Goal: Task Accomplishment & Management: Manage account settings

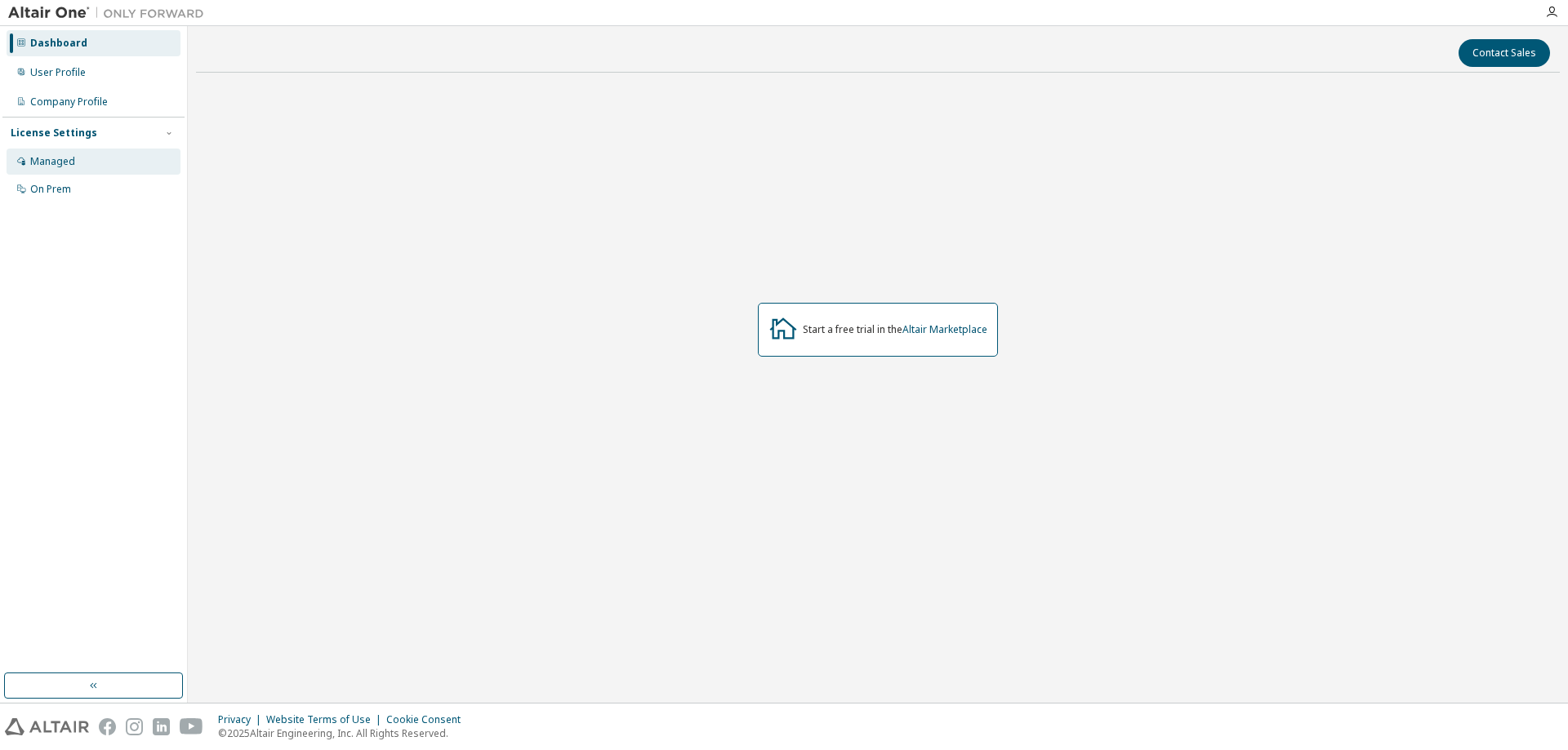
click at [90, 161] on div "Managed" at bounding box center [94, 161] width 174 height 26
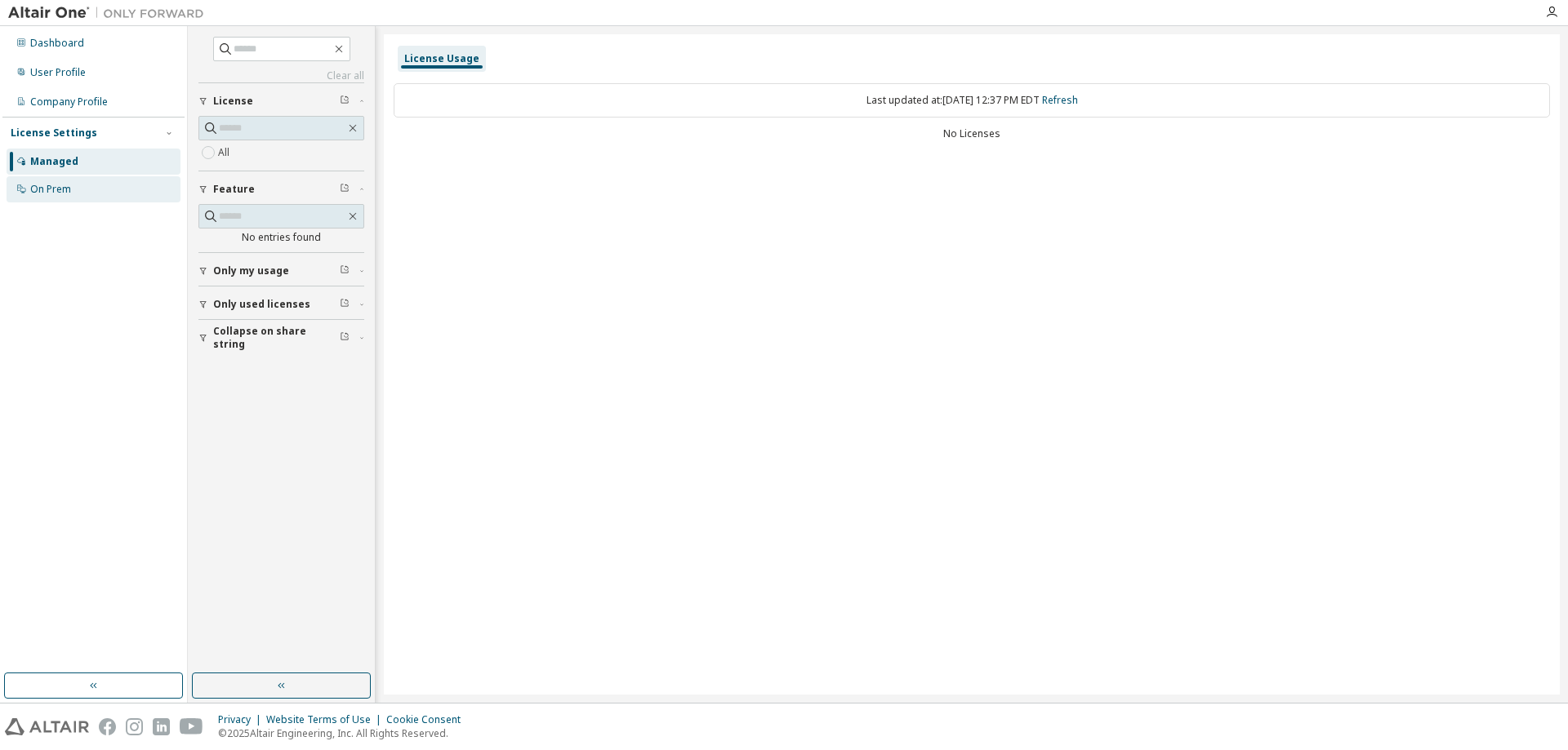
click at [71, 189] on div "On Prem" at bounding box center [94, 189] width 174 height 26
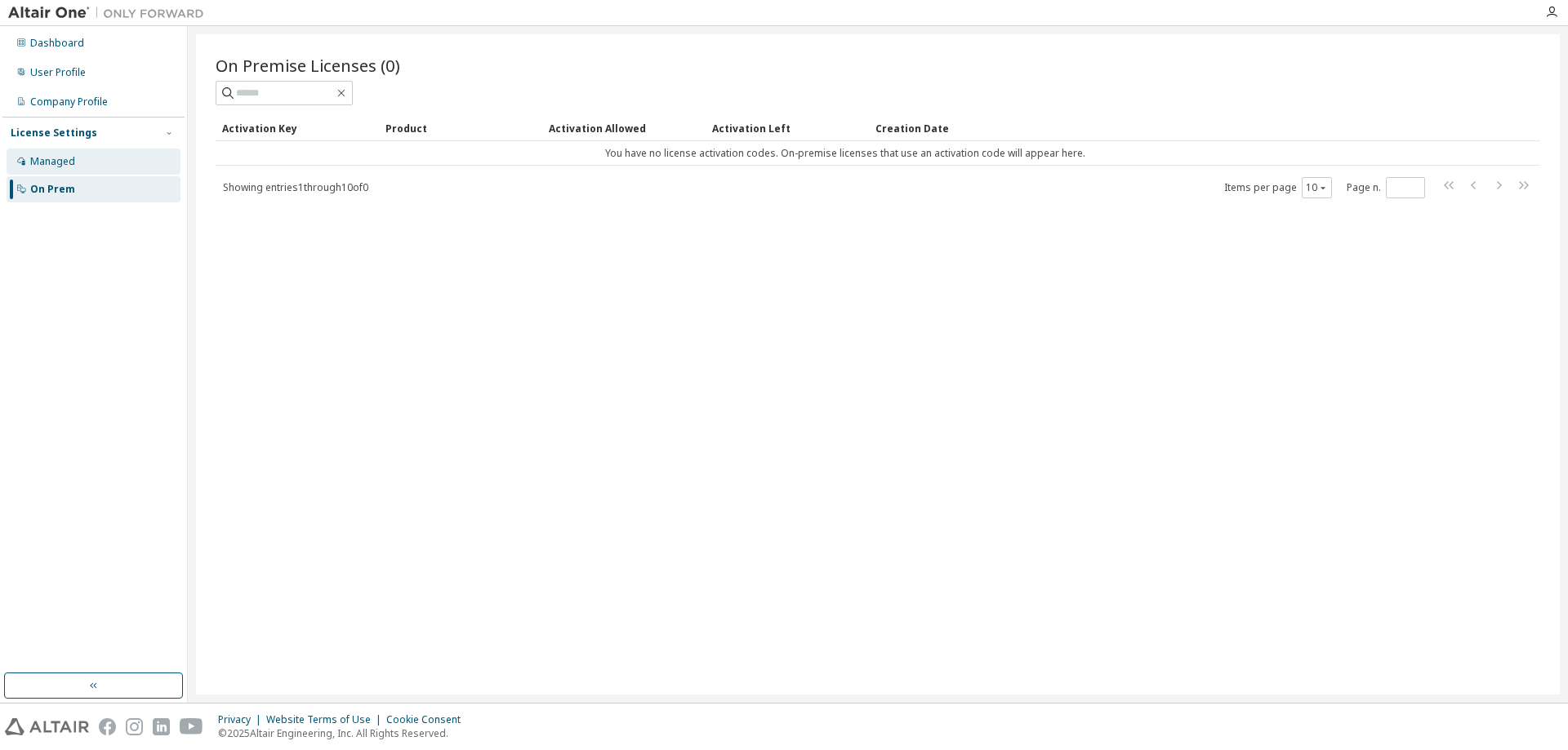
click at [81, 163] on div "Managed" at bounding box center [94, 161] width 174 height 26
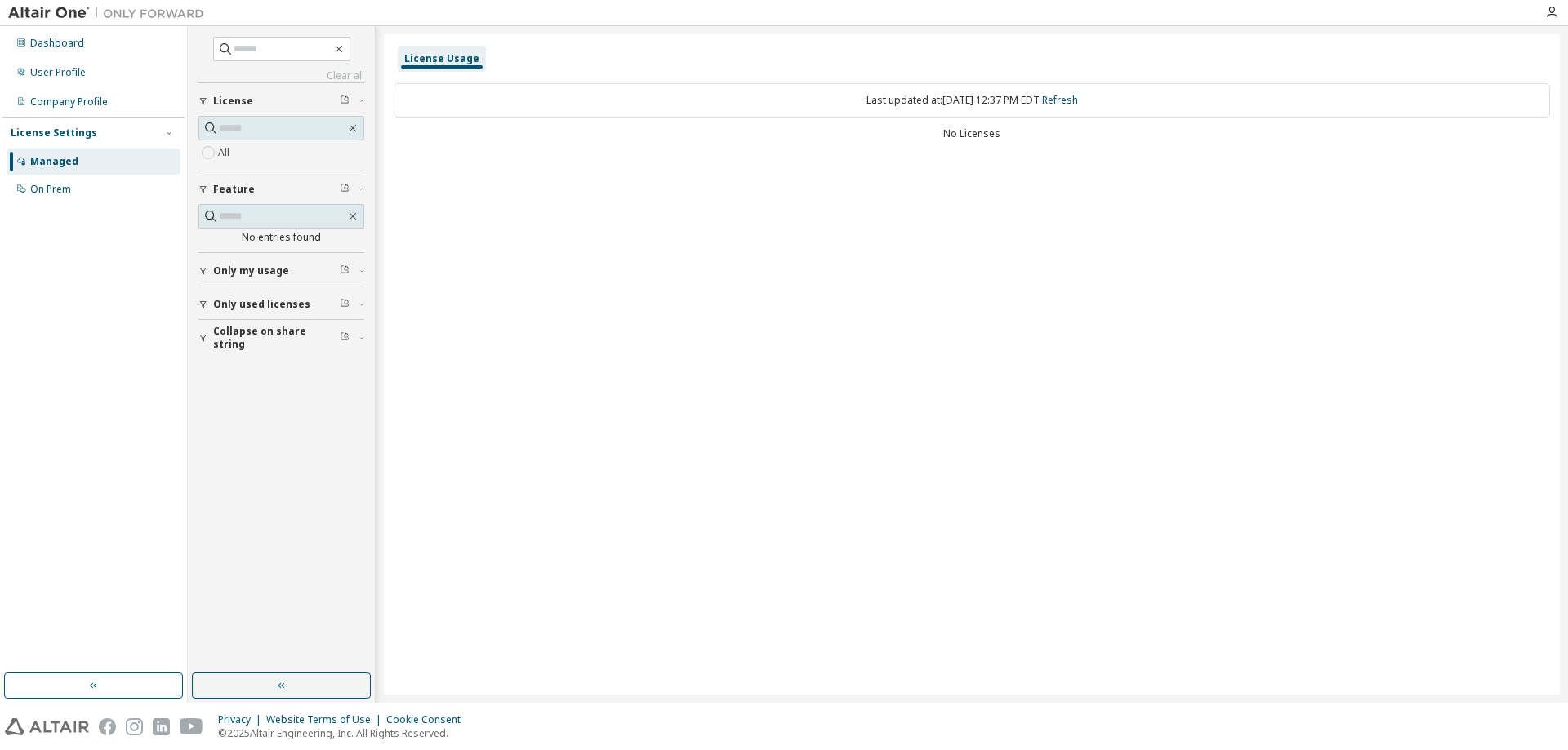
click at [441, 64] on div "License Usage" at bounding box center [442, 59] width 75 height 13
click at [904, 92] on div "Last updated at: [DATE] 12:37 PM EDT Refresh" at bounding box center [972, 100] width 1157 height 34
click at [116, 185] on div "On Prem" at bounding box center [94, 189] width 174 height 26
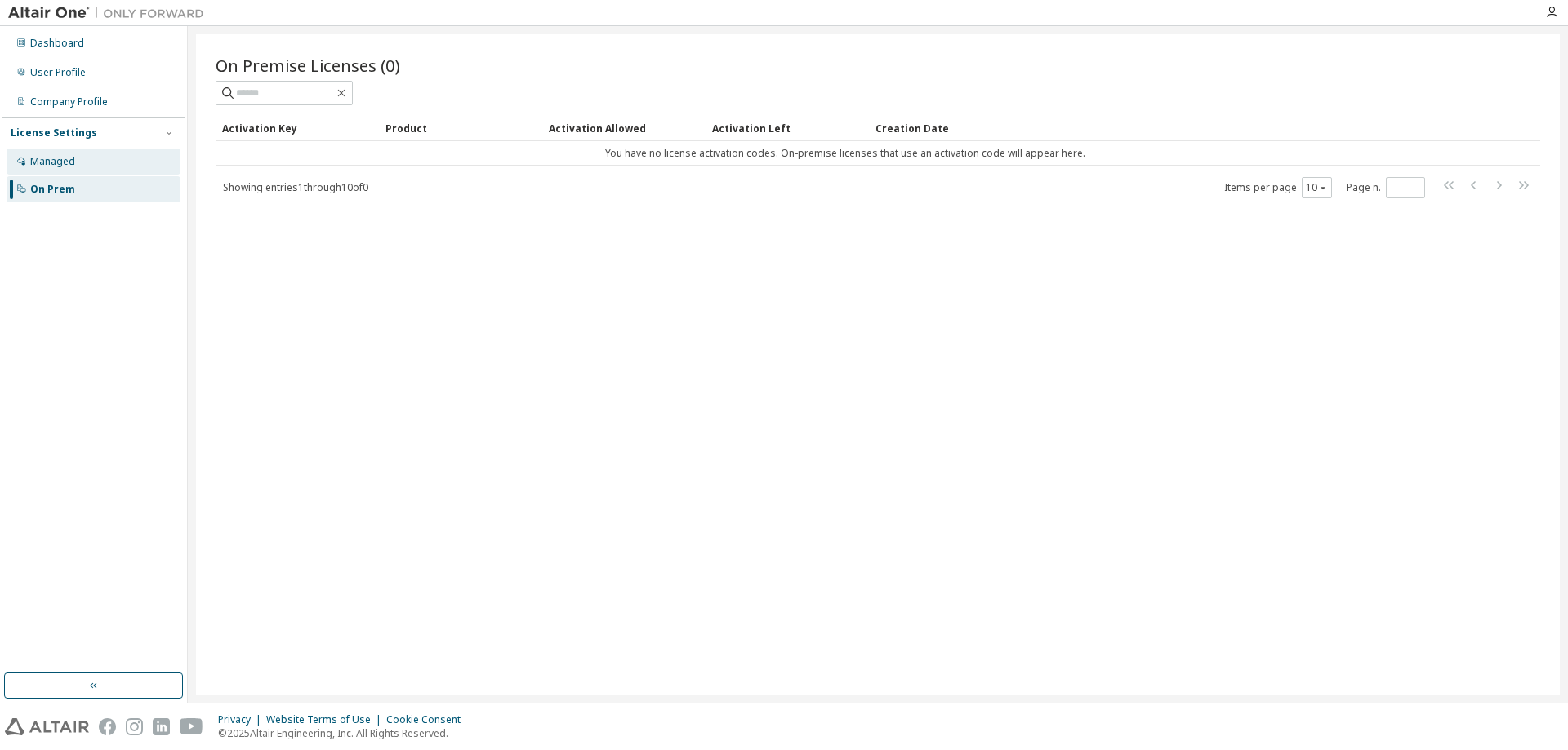
click at [81, 169] on div "Managed" at bounding box center [94, 161] width 174 height 26
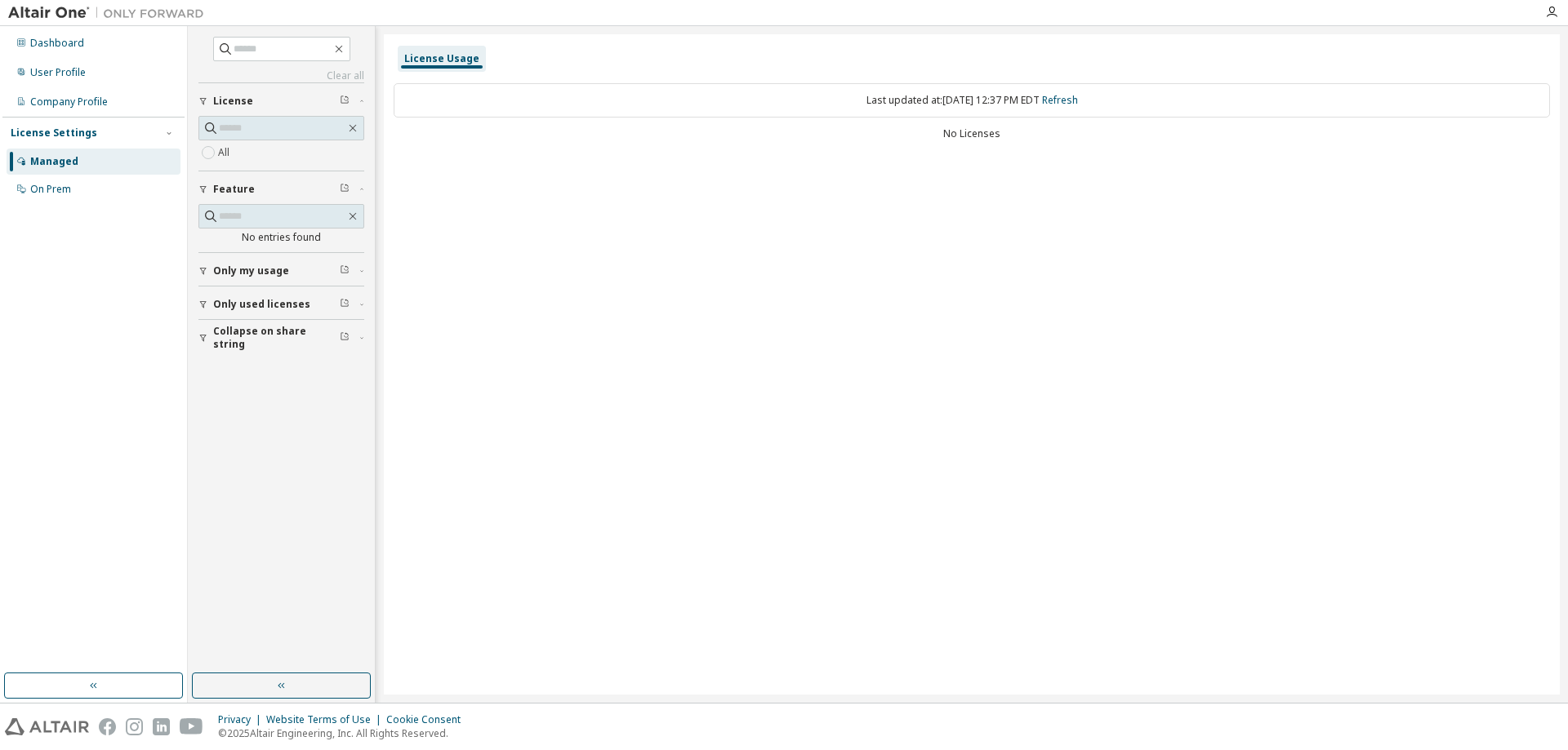
click at [254, 262] on button "Only my usage" at bounding box center [281, 270] width 166 height 36
click at [45, 105] on div "Company Profile" at bounding box center [69, 102] width 78 height 13
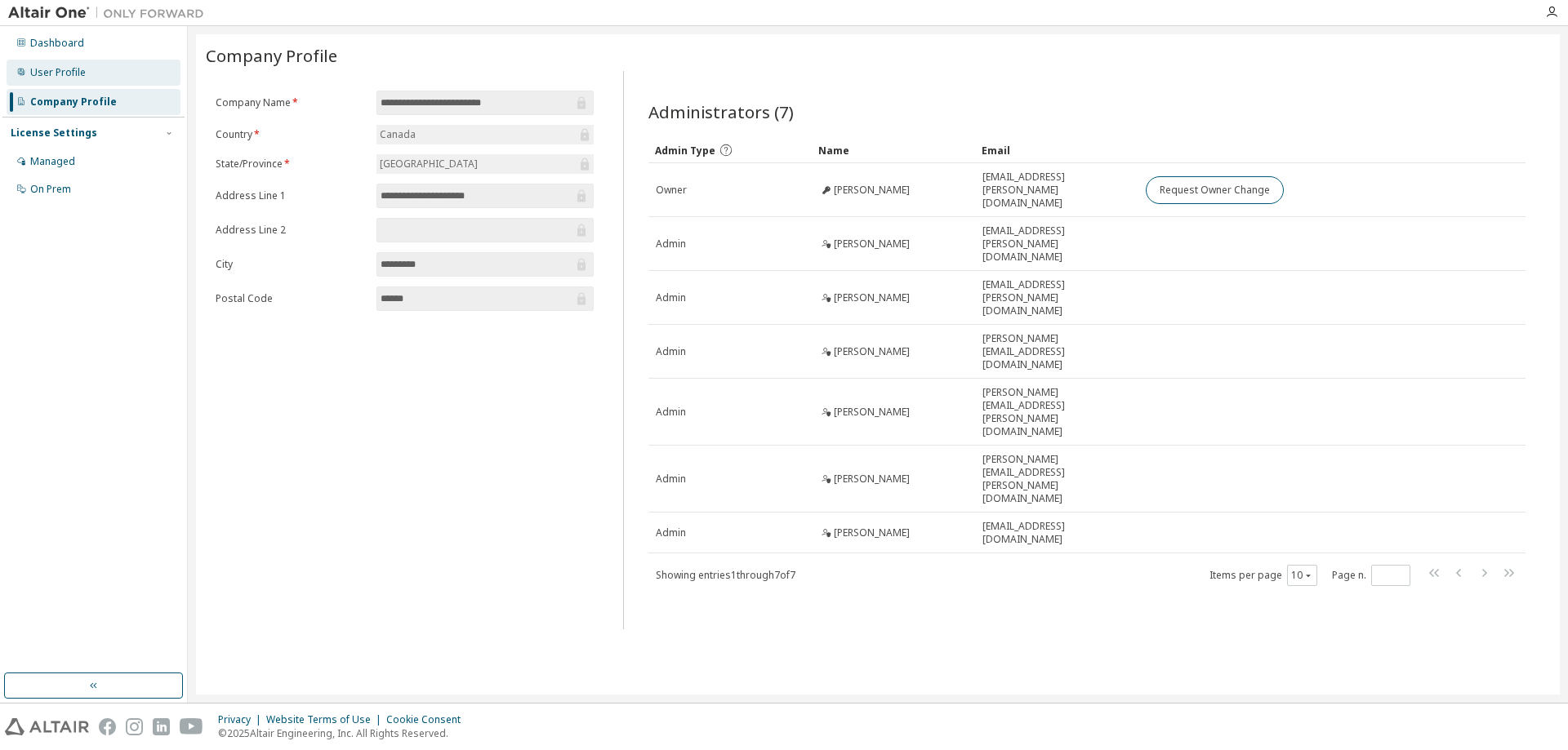
click at [49, 74] on div "User Profile" at bounding box center [58, 73] width 55 height 13
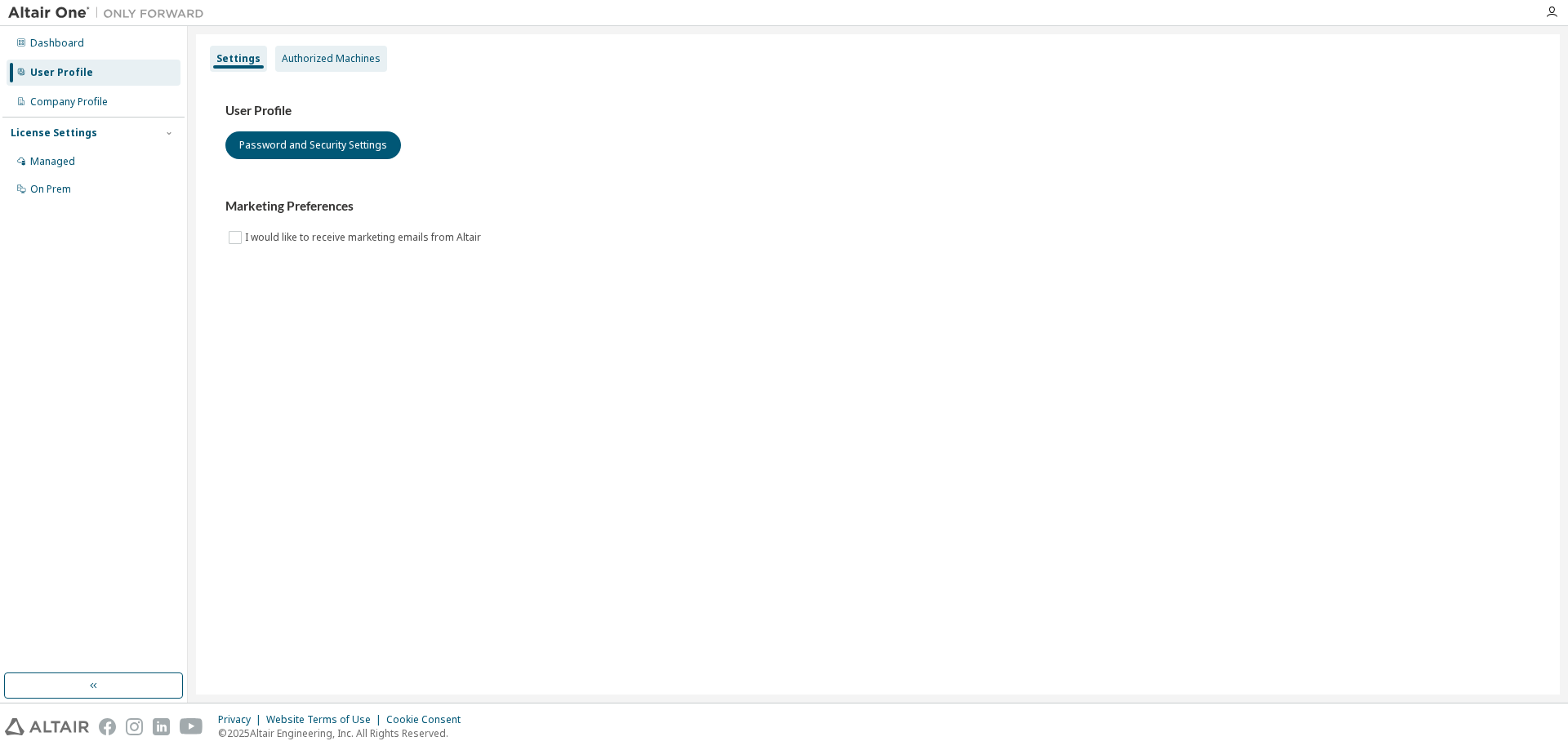
click at [318, 66] on div "Authorized Machines" at bounding box center [332, 59] width 112 height 26
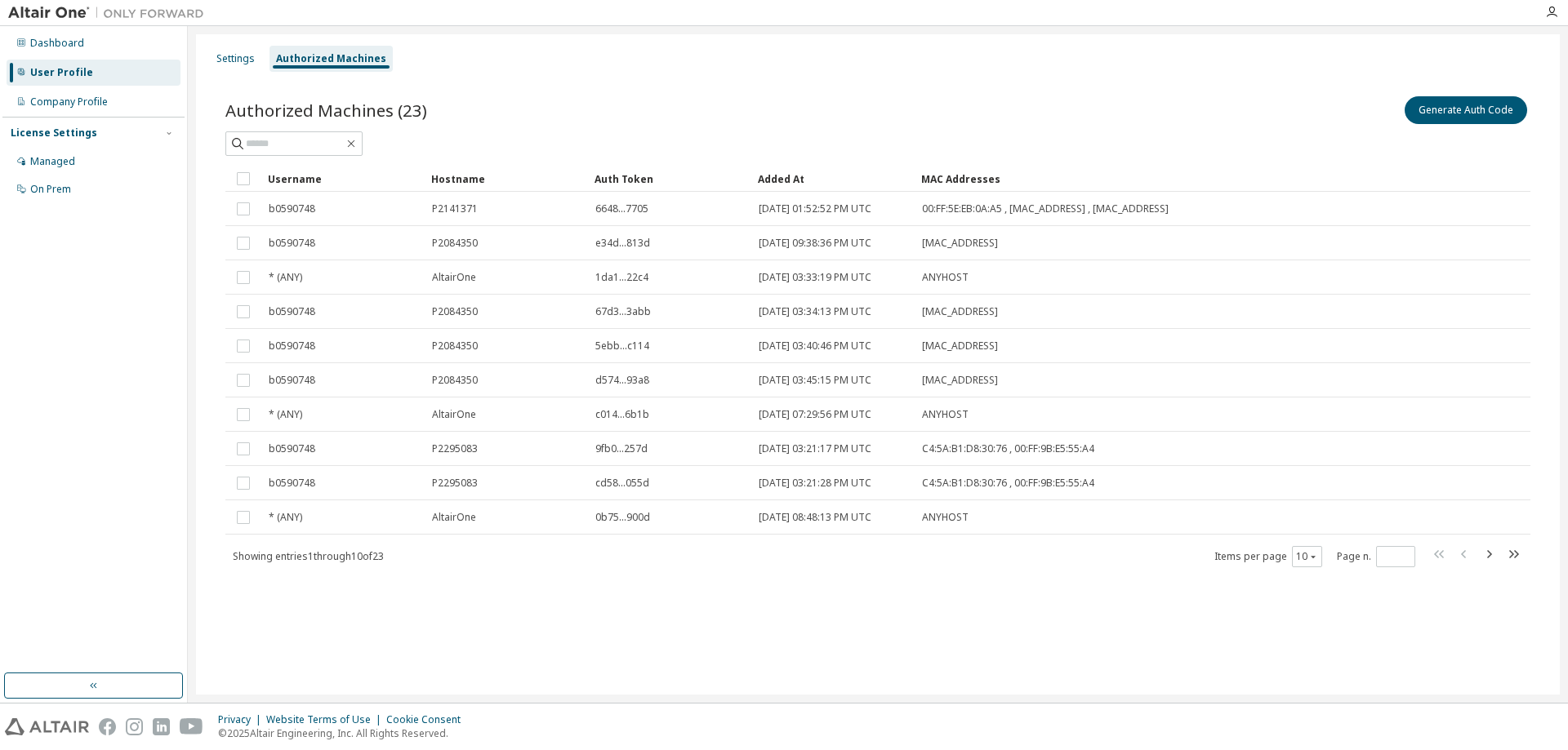
click at [609, 77] on div "Authorized Machines (23) Generate Auth Code Clear Load Save Save As Field Opera…" at bounding box center [878, 342] width 1344 height 537
click at [787, 657] on div "Settings Authorized Machines Authorized Machines (23) Generate Auth Code Clear …" at bounding box center [878, 364] width 1364 height 660
click at [610, 626] on div "Settings Authorized Machines Authorized Machines (23) Generate Auth Code Clear …" at bounding box center [878, 364] width 1364 height 660
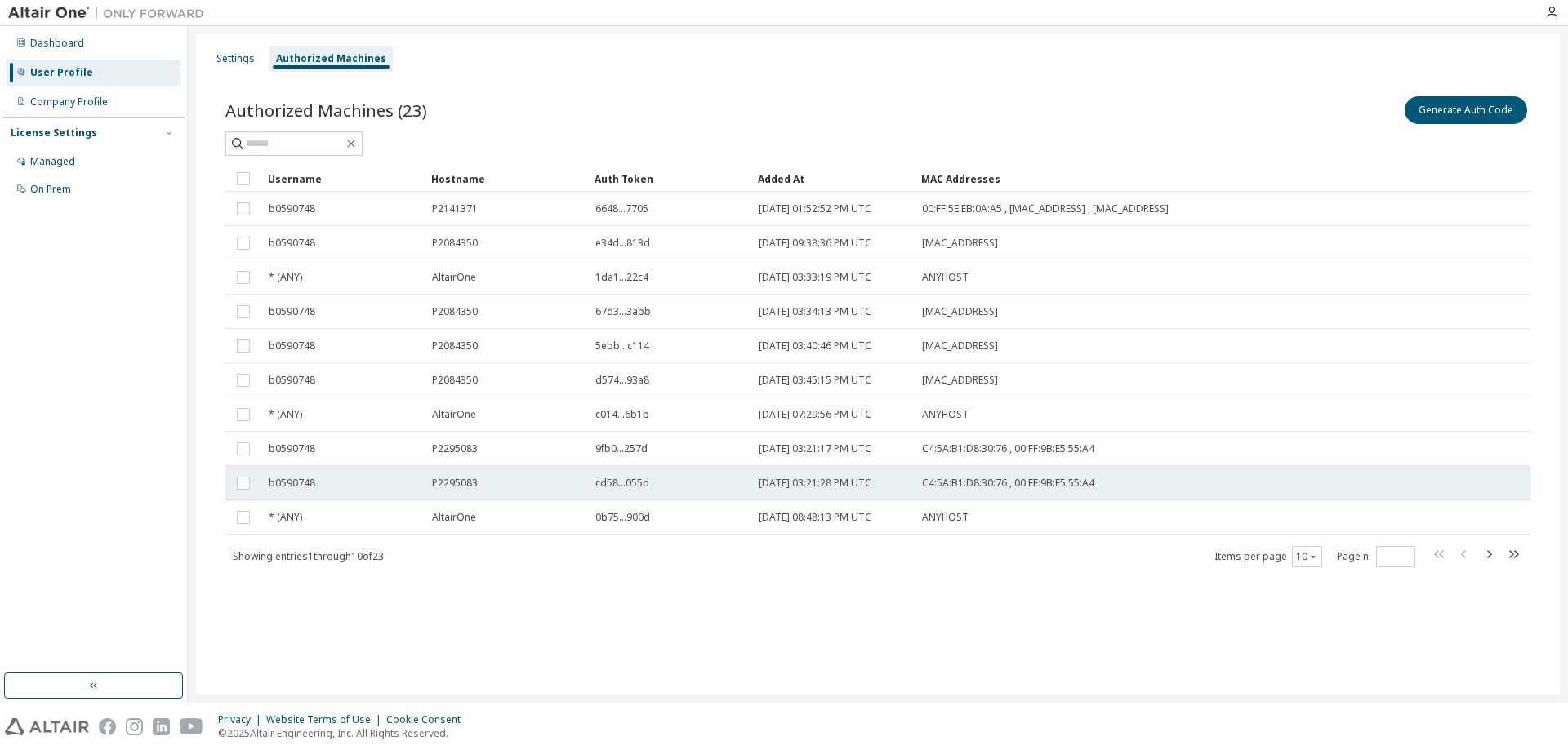
click at [451, 491] on td "P2295083" at bounding box center [506, 483] width 163 height 34
click at [454, 488] on span "P2295083" at bounding box center [455, 483] width 46 height 13
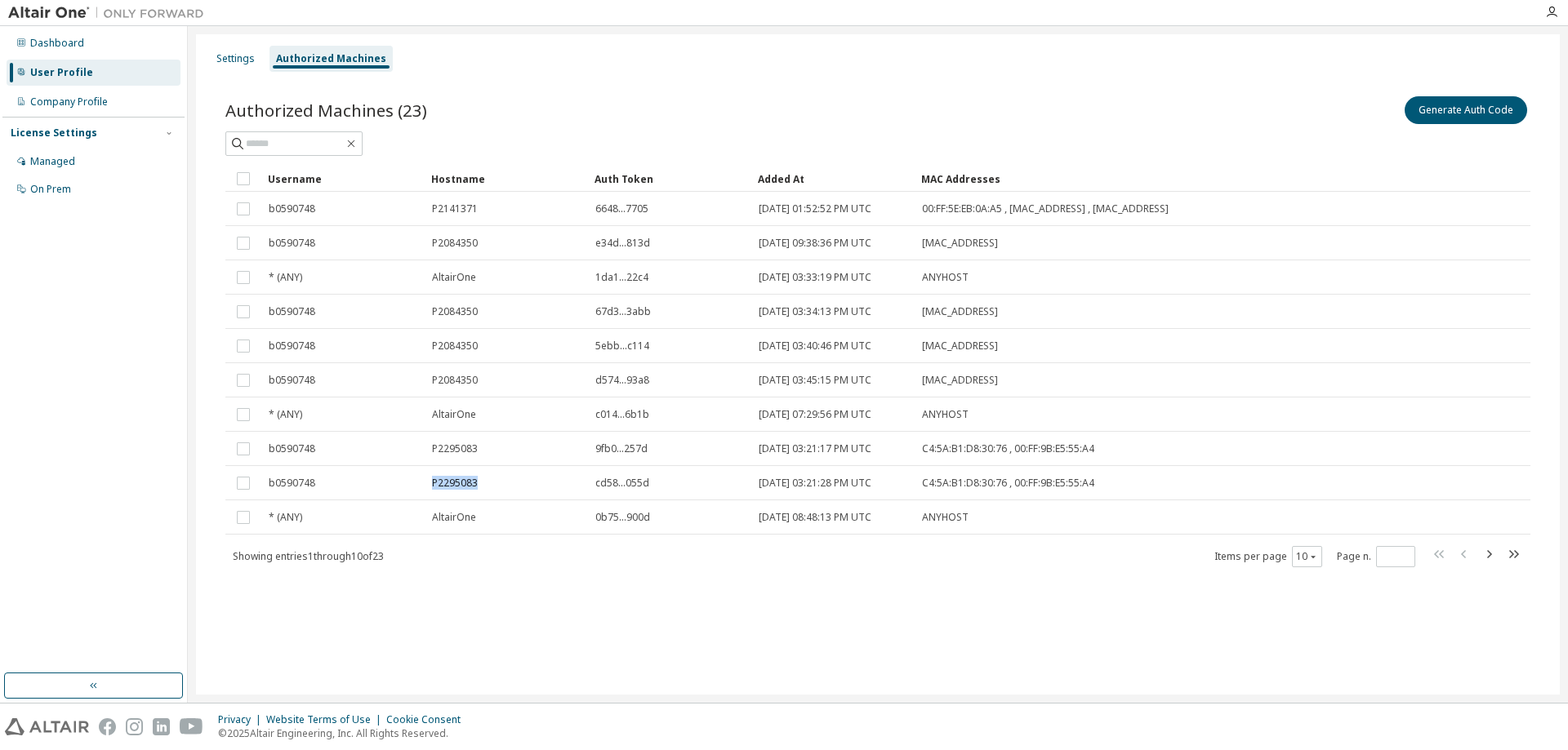
click at [454, 488] on span "P2295083" at bounding box center [455, 483] width 46 height 13
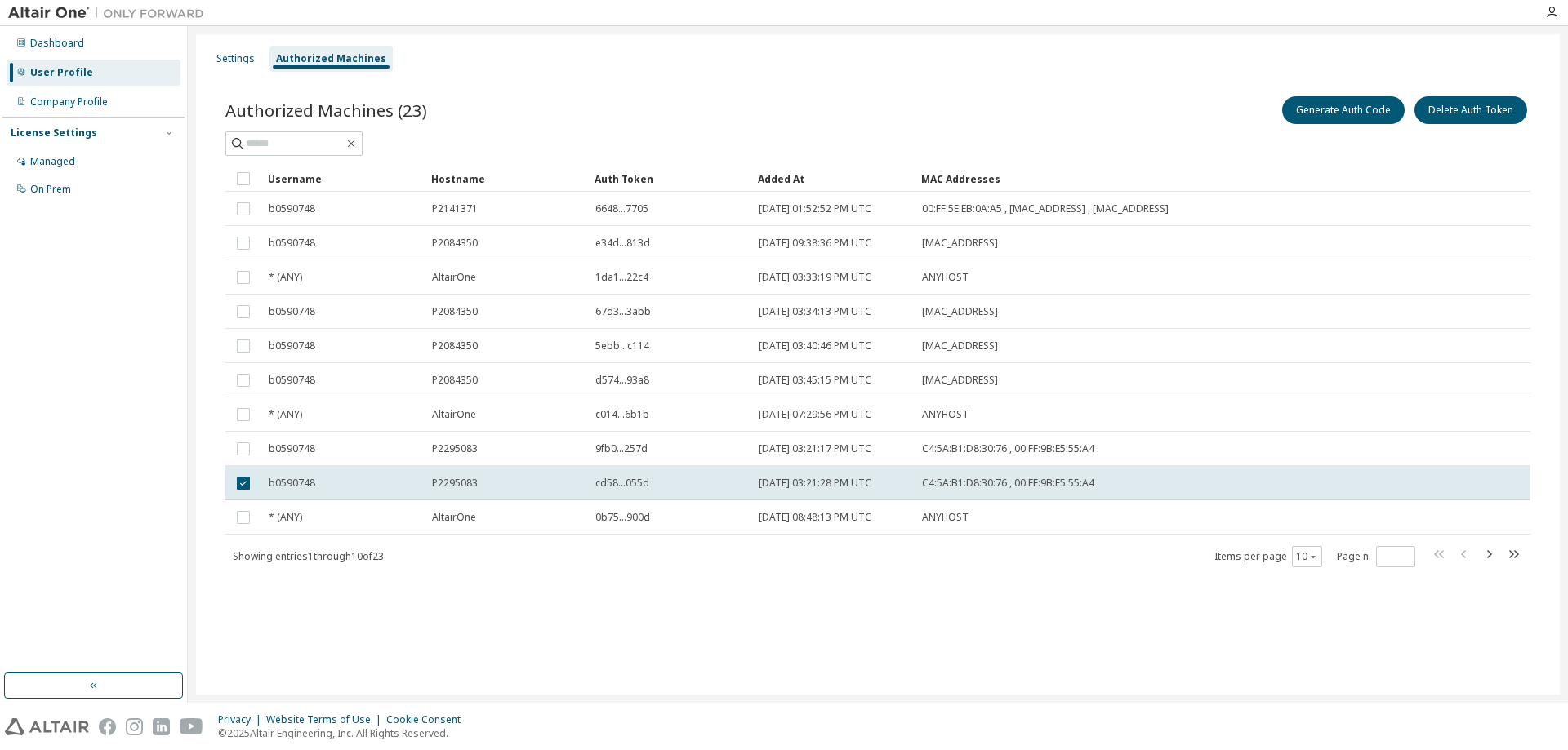
click at [505, 609] on div "Authorized Machines (23) Generate Auth Code Delete Auth Token Clear Load Save S…" at bounding box center [878, 342] width 1344 height 537
click at [1479, 108] on button "Delete Auth Token" at bounding box center [1471, 110] width 113 height 28
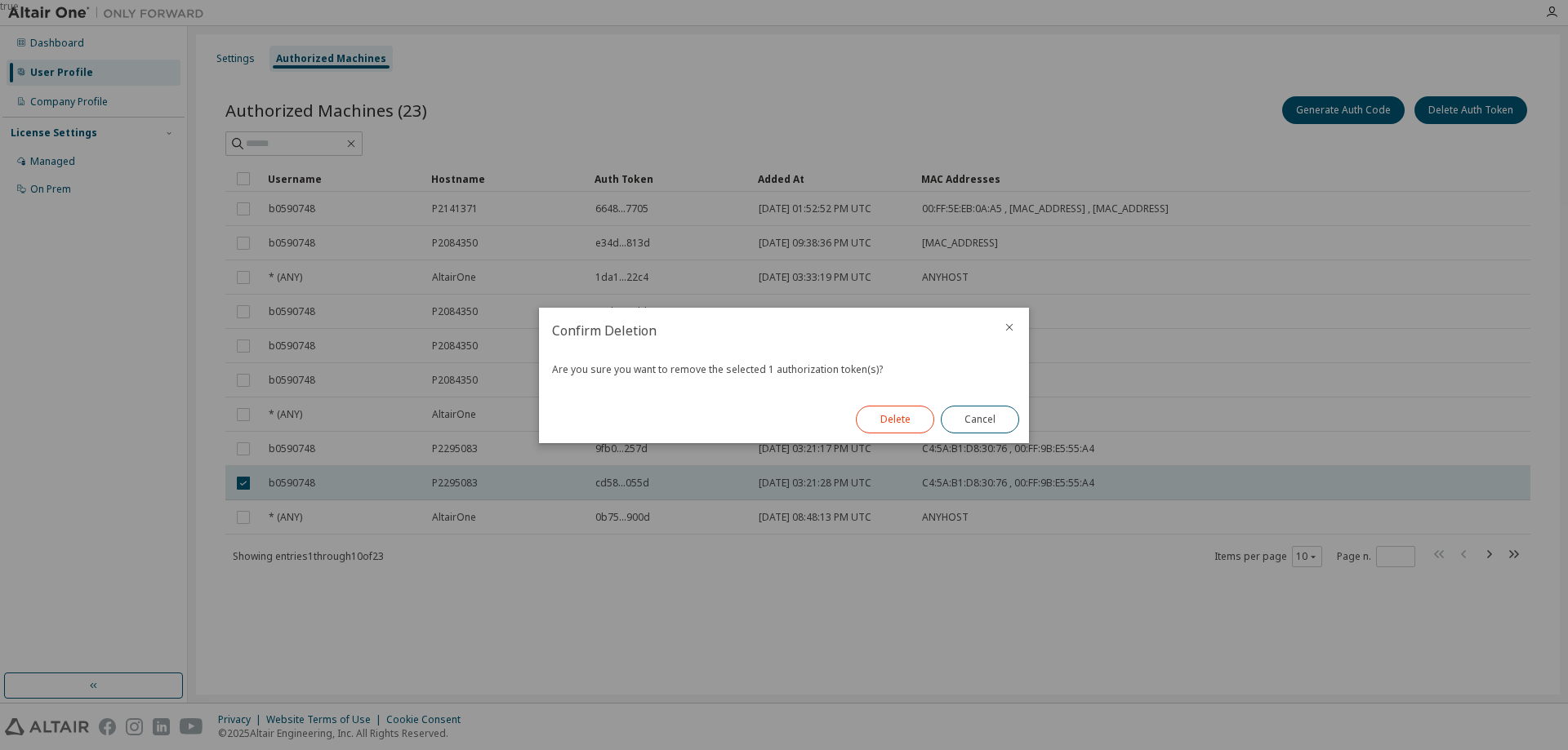
click at [919, 422] on button "Delete" at bounding box center [895, 419] width 79 height 28
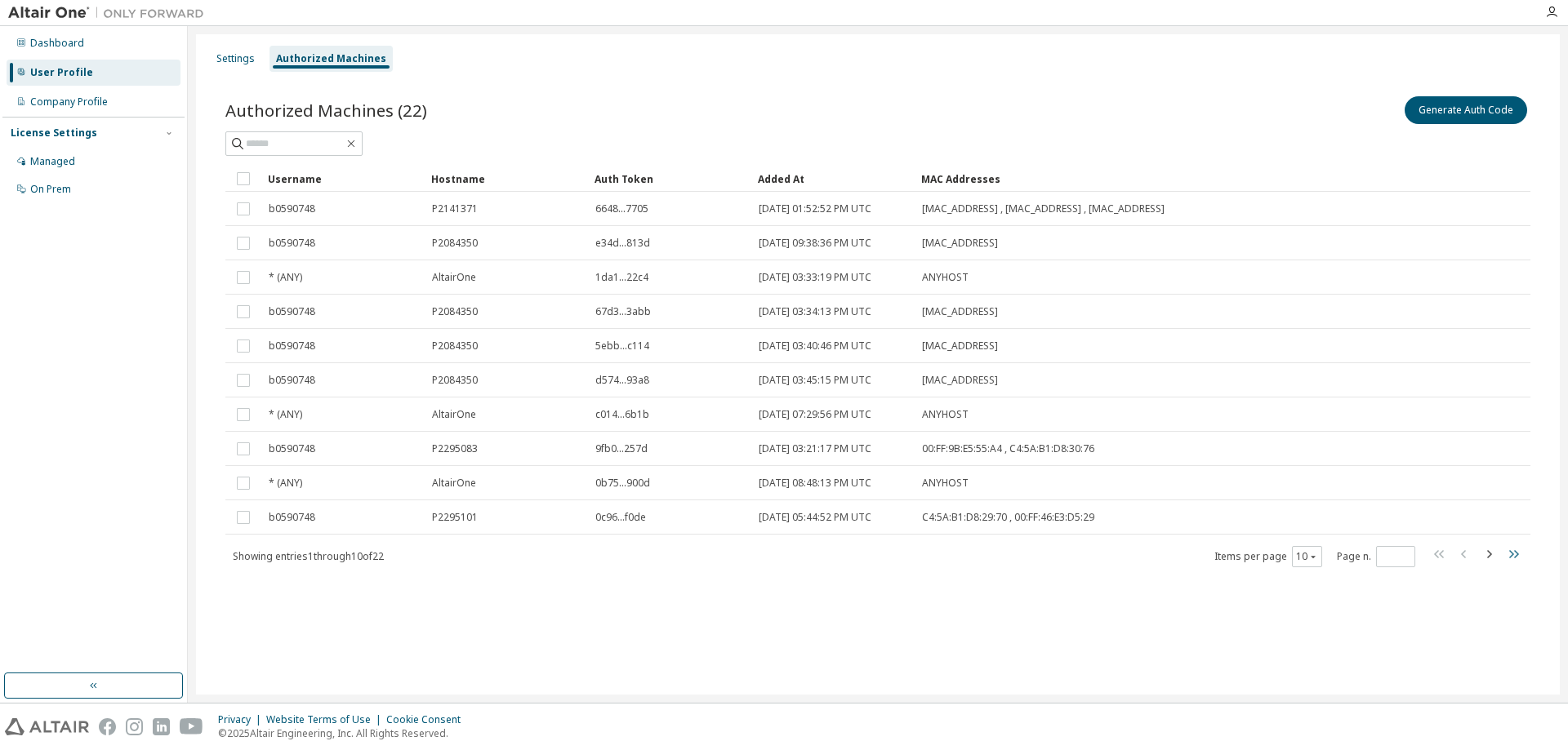
click at [1510, 552] on icon "button" at bounding box center [1514, 554] width 10 height 8
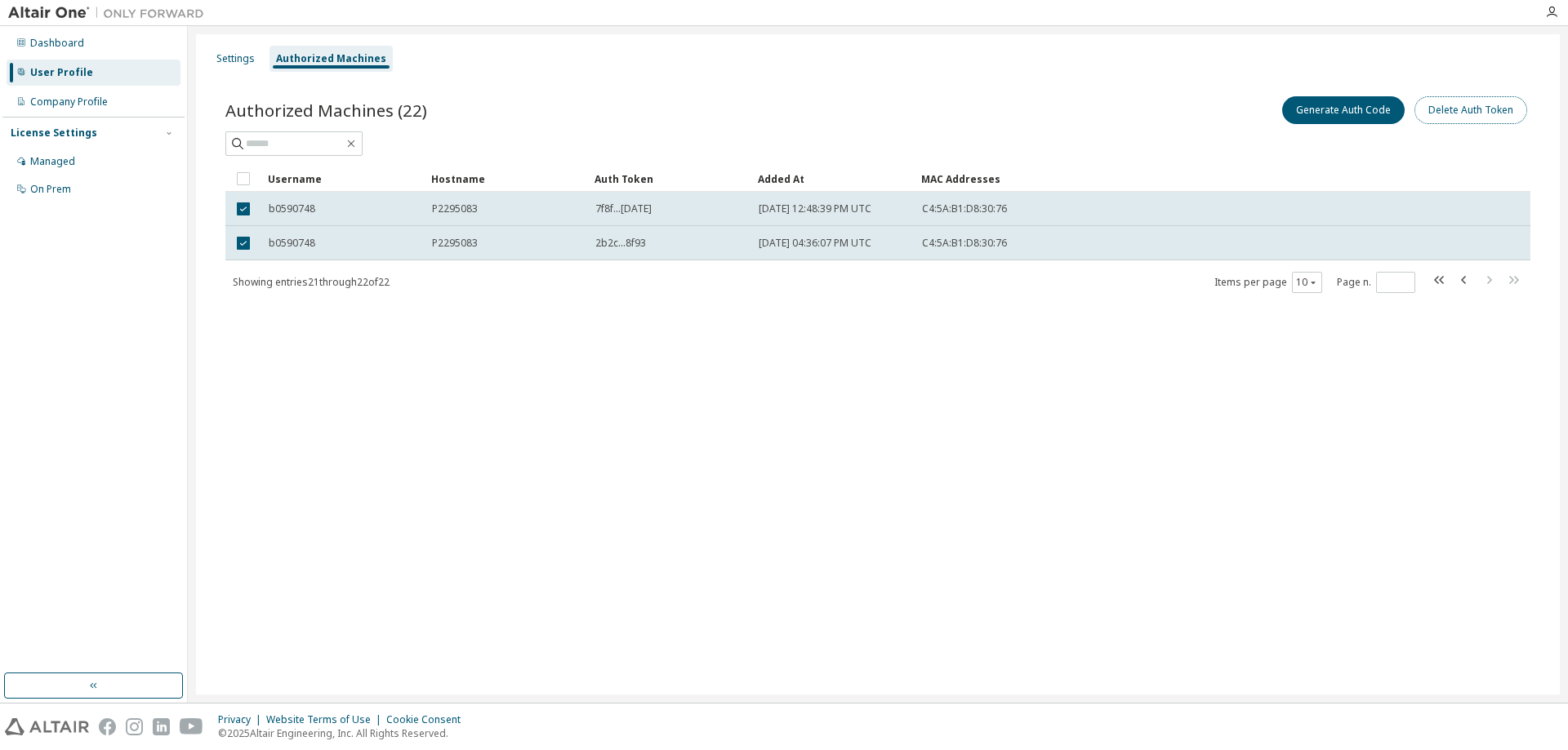
click at [1492, 106] on button "Delete Auth Token" at bounding box center [1471, 110] width 113 height 28
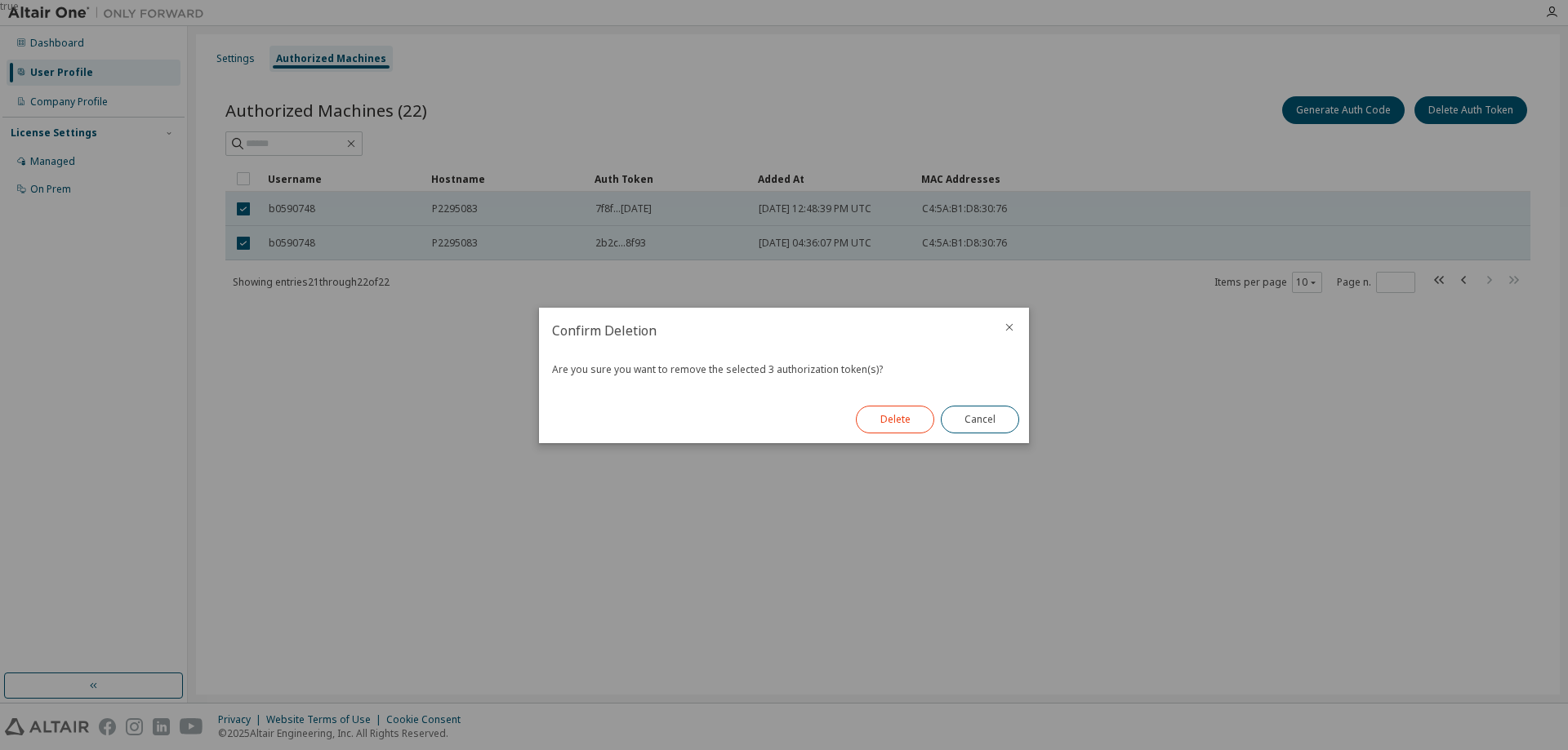
click at [904, 419] on button "Delete" at bounding box center [895, 419] width 79 height 28
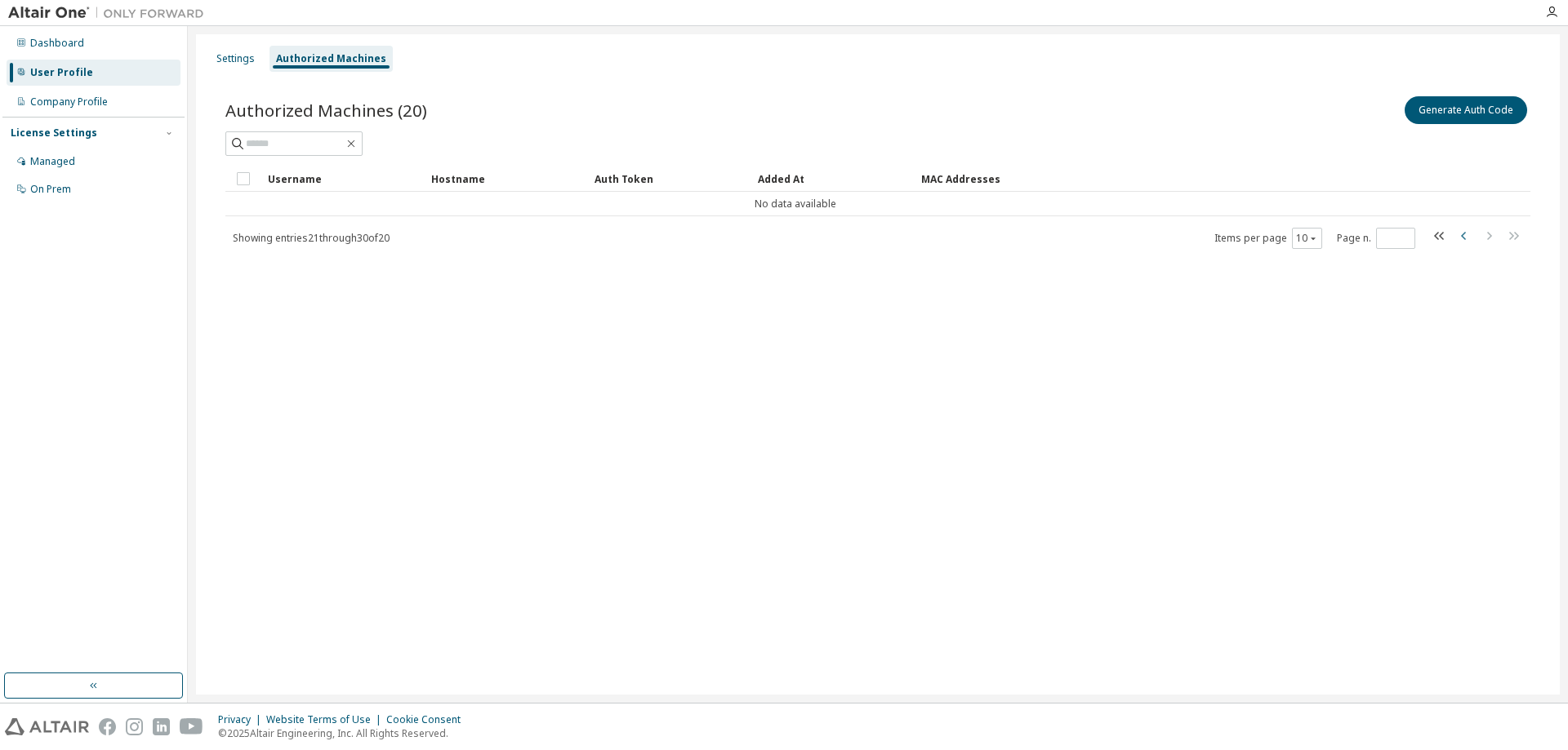
click at [1458, 236] on icon "button" at bounding box center [1463, 235] width 19 height 19
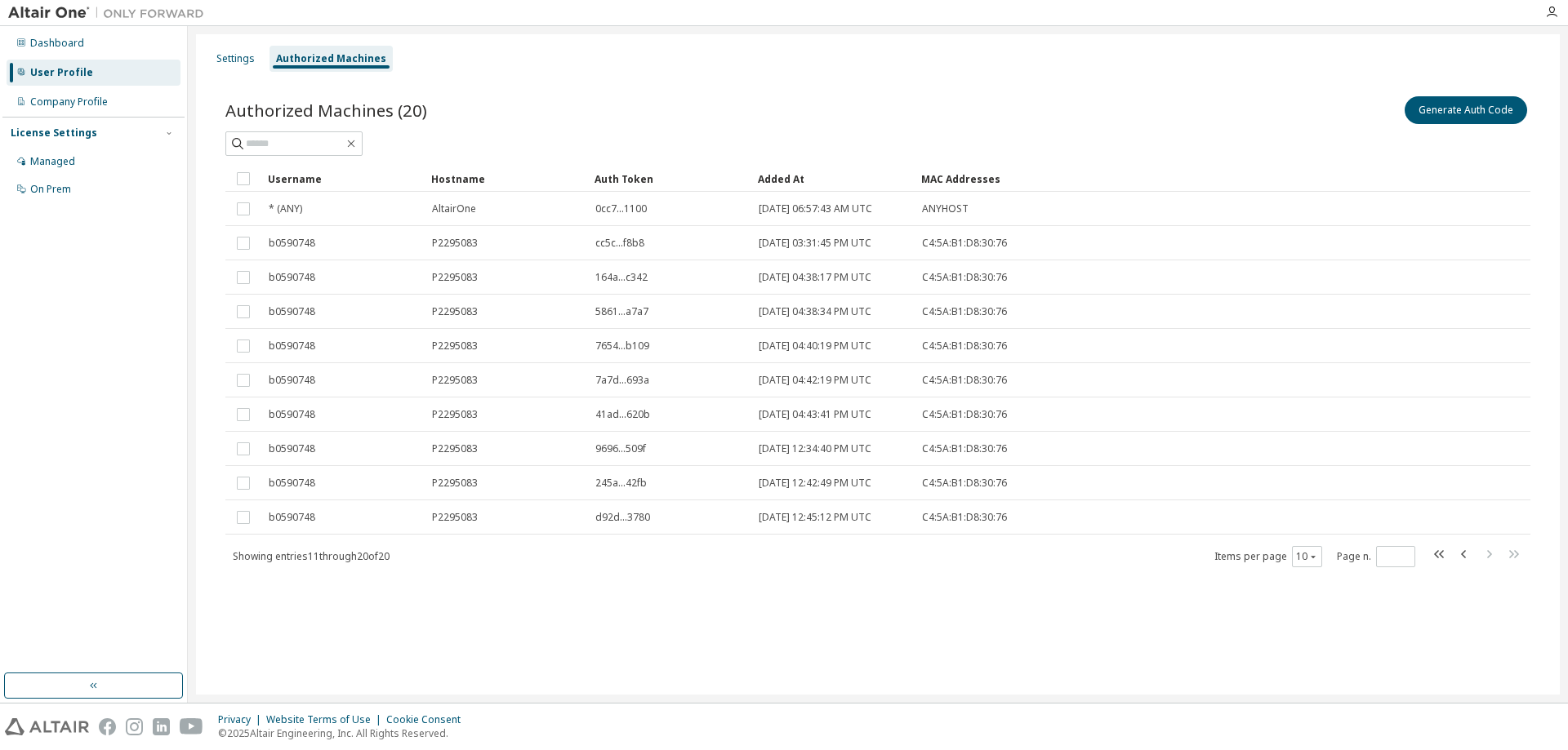
click at [592, 93] on div "Authorized Machines (20) Generate Auth Code" at bounding box center [878, 110] width 1305 height 34
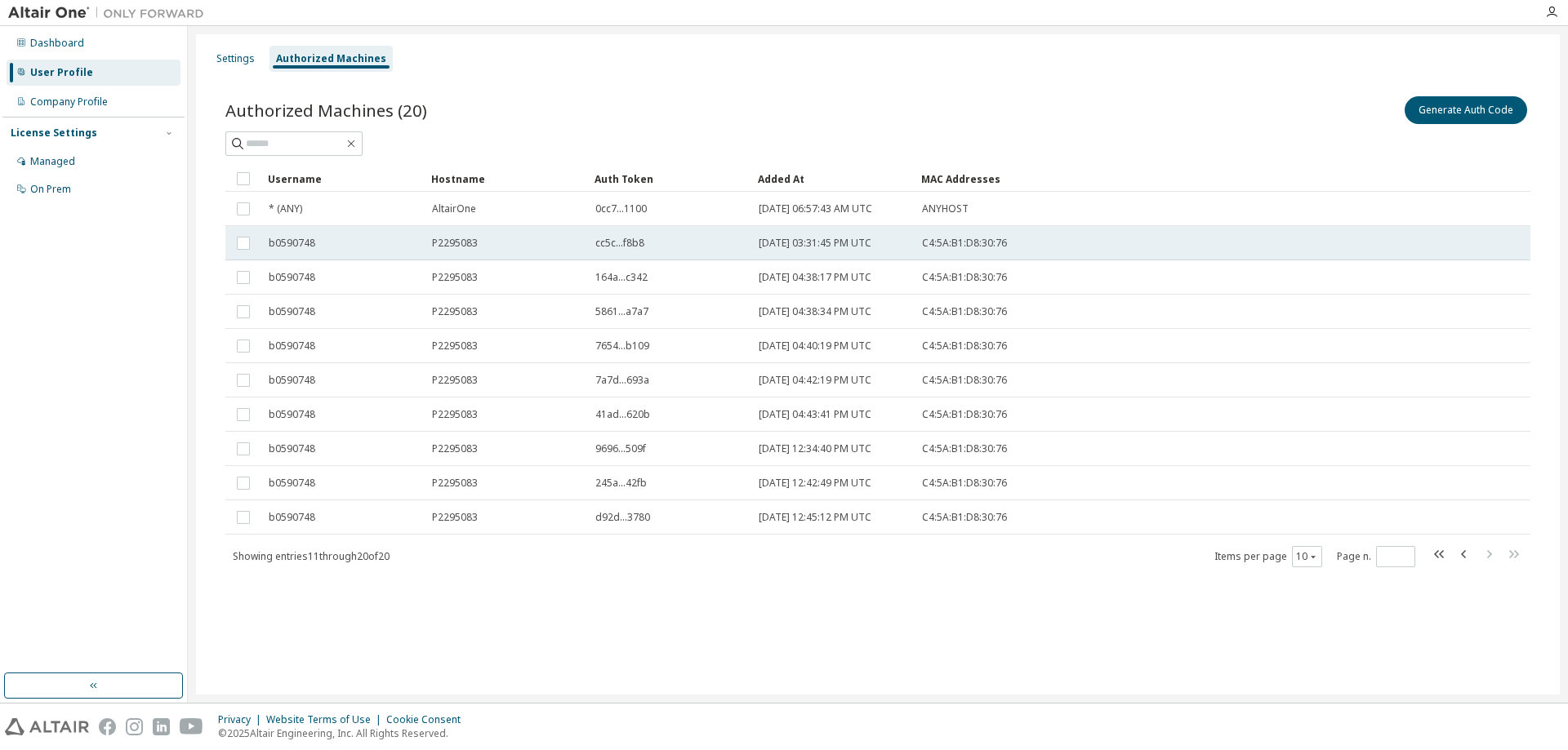
click at [474, 241] on span "P2295083" at bounding box center [455, 244] width 46 height 13
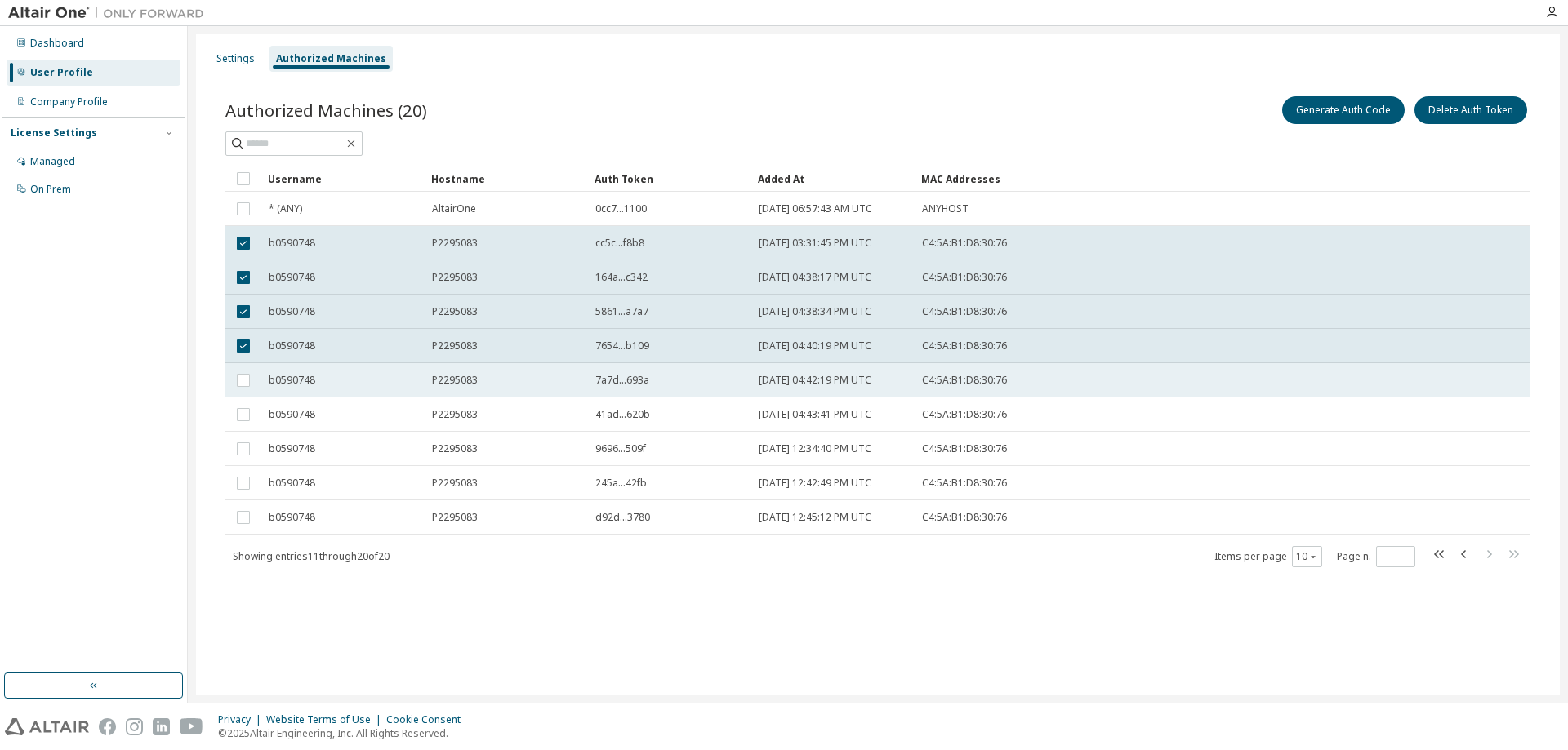
click at [245, 370] on td at bounding box center [243, 380] width 36 height 34
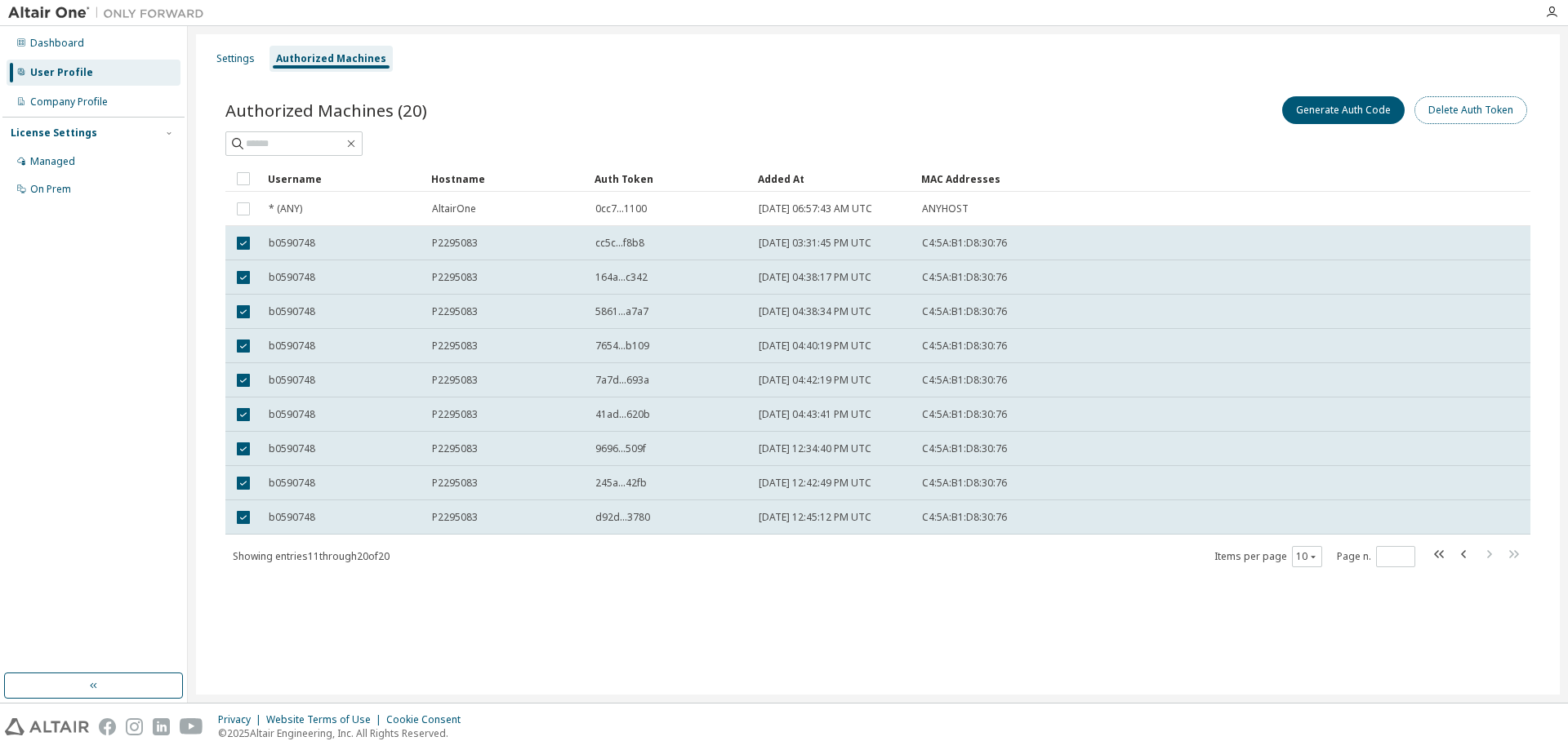
click at [1504, 115] on button "Delete Auth Token" at bounding box center [1471, 110] width 113 height 28
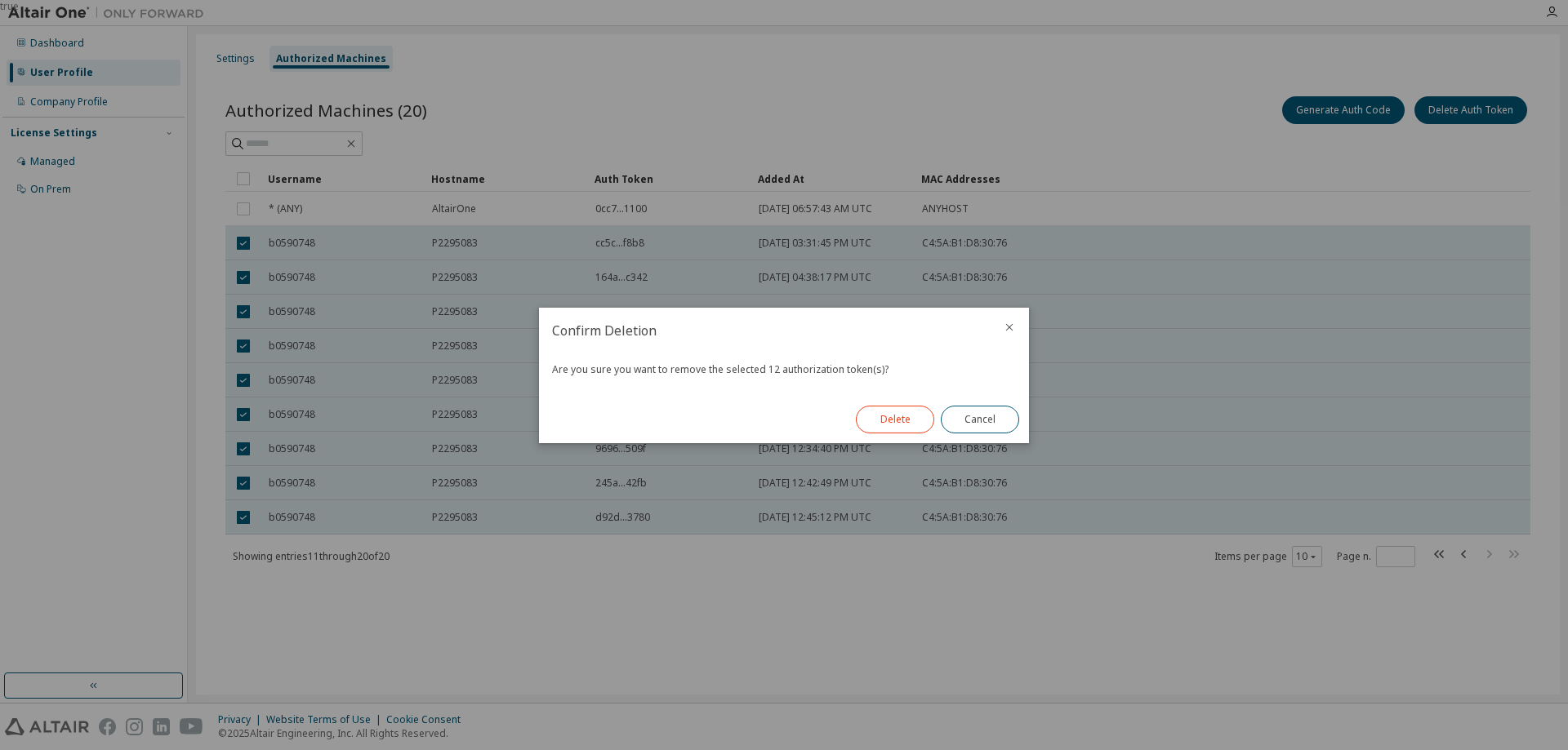
click at [899, 418] on button "Delete" at bounding box center [895, 419] width 79 height 28
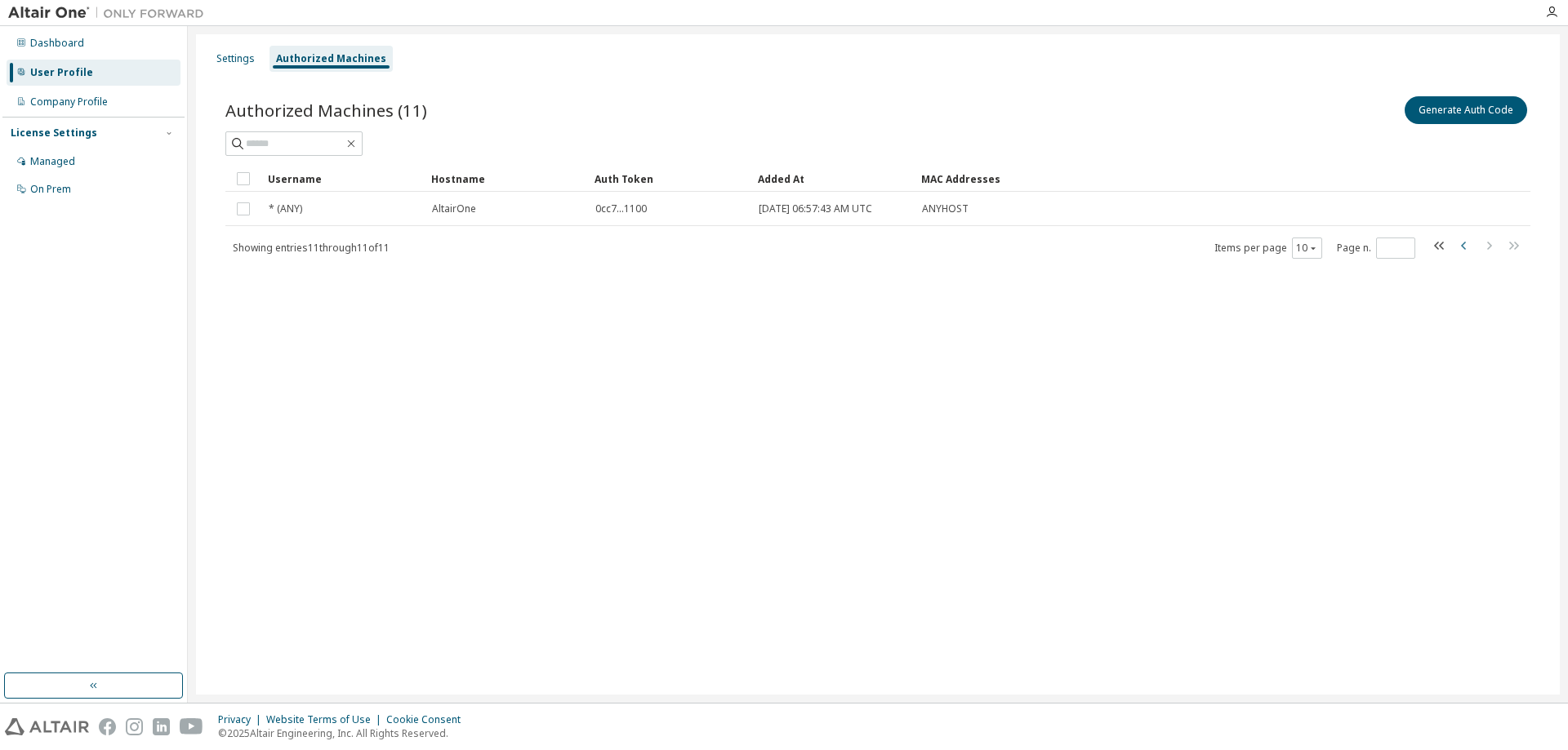
click at [1467, 241] on icon "button" at bounding box center [1463, 245] width 19 height 19
type input "*"
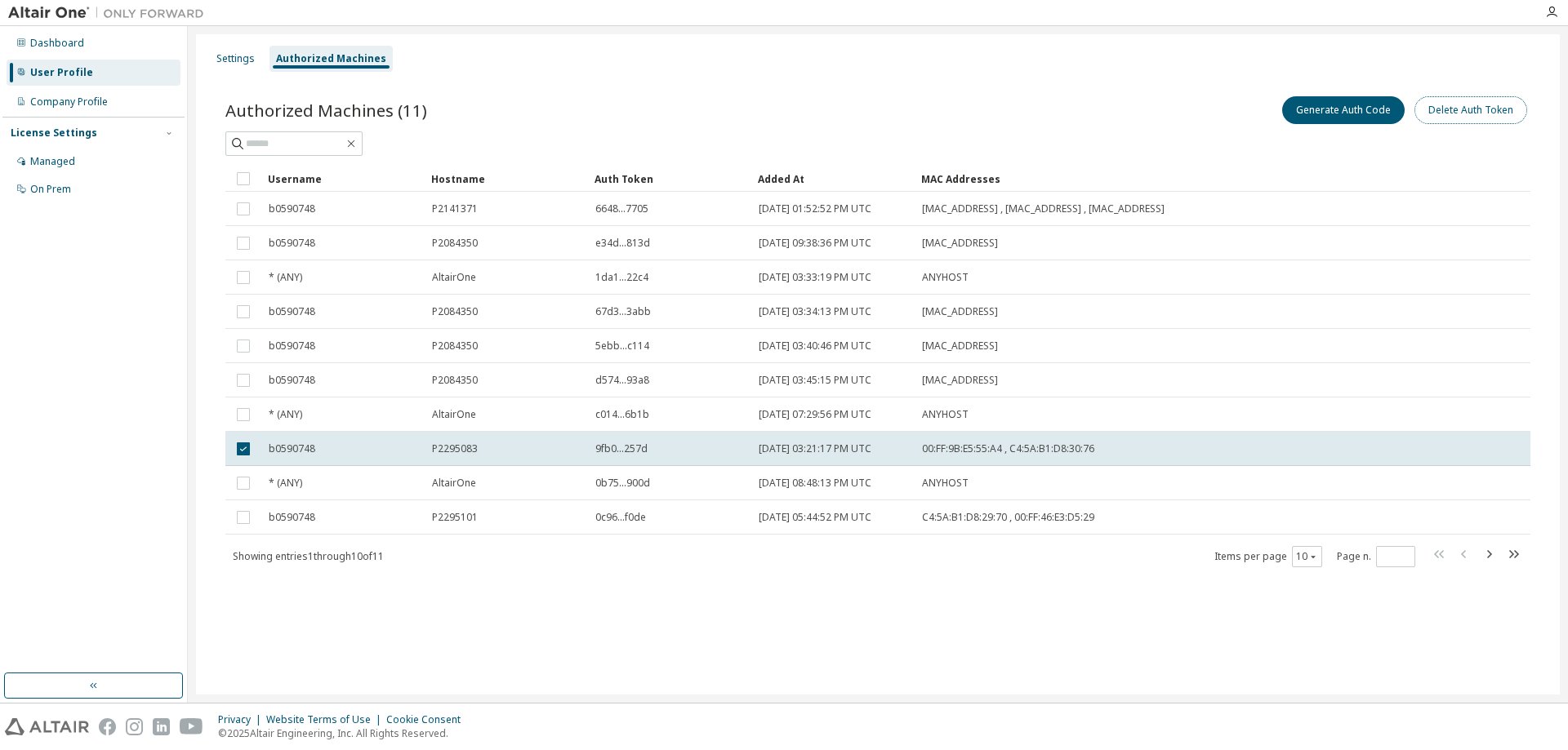
click at [1471, 107] on button "Delete Auth Token" at bounding box center [1471, 110] width 113 height 28
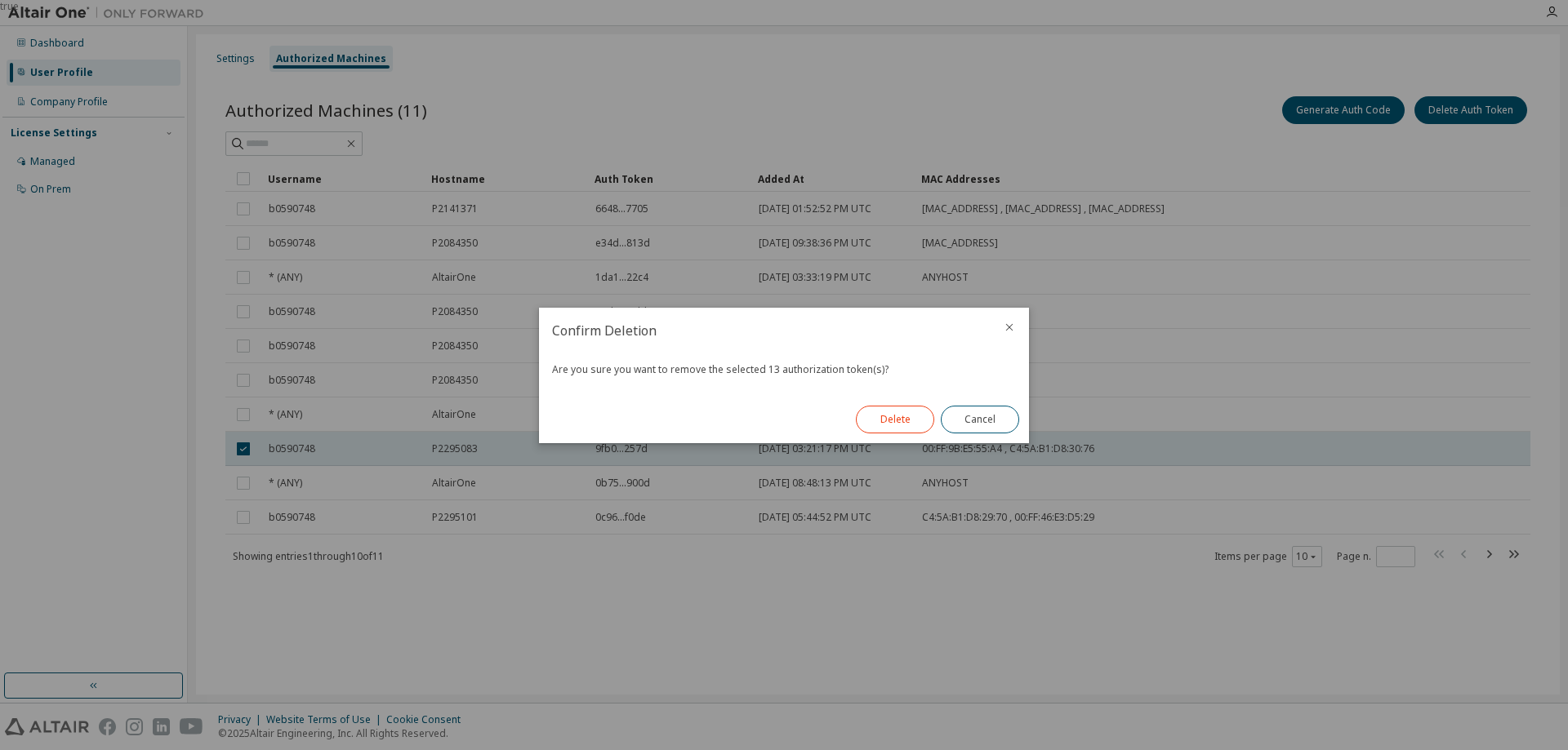
click at [880, 422] on button "Delete" at bounding box center [895, 419] width 79 height 28
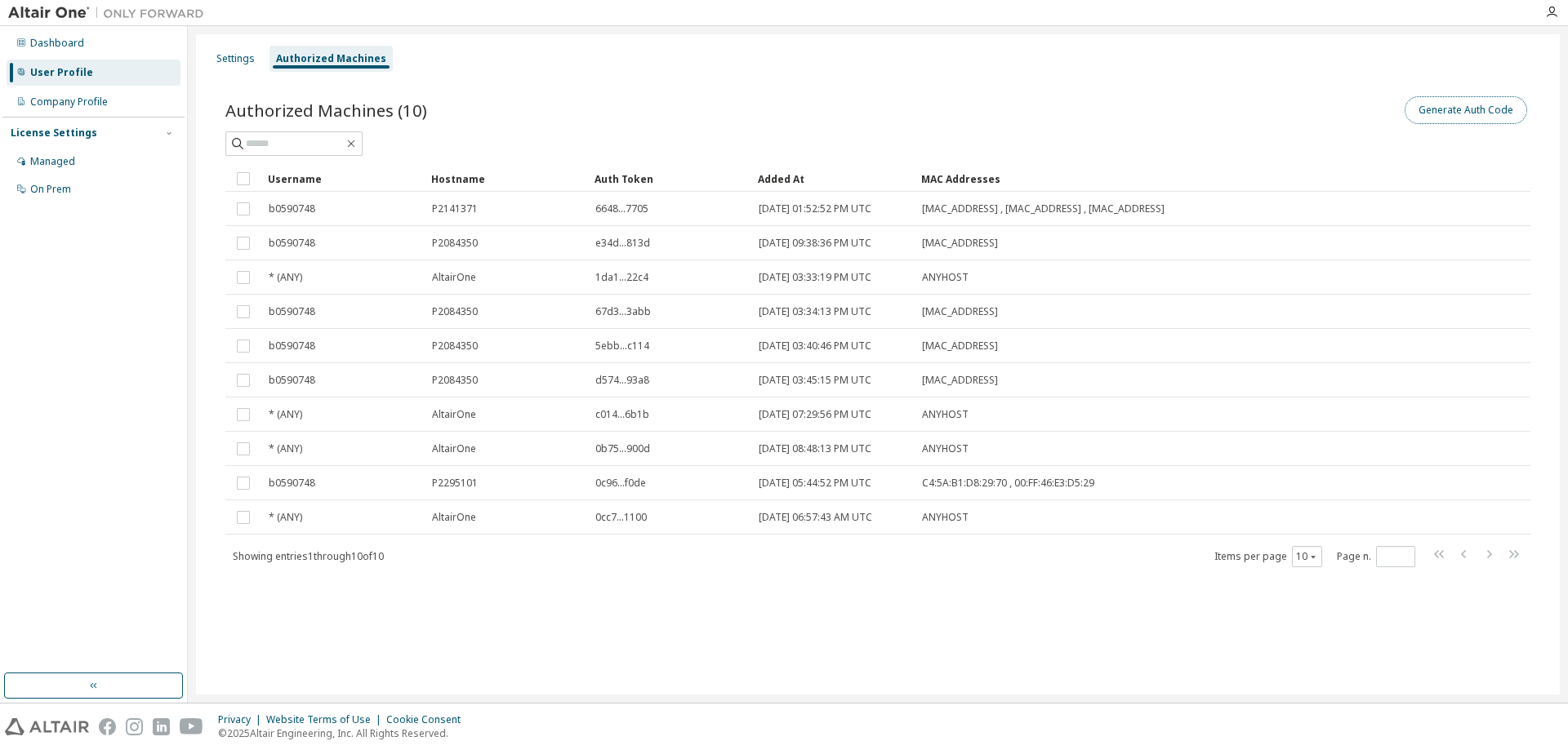
click at [1454, 101] on button "Generate Auth Code" at bounding box center [1466, 110] width 122 height 28
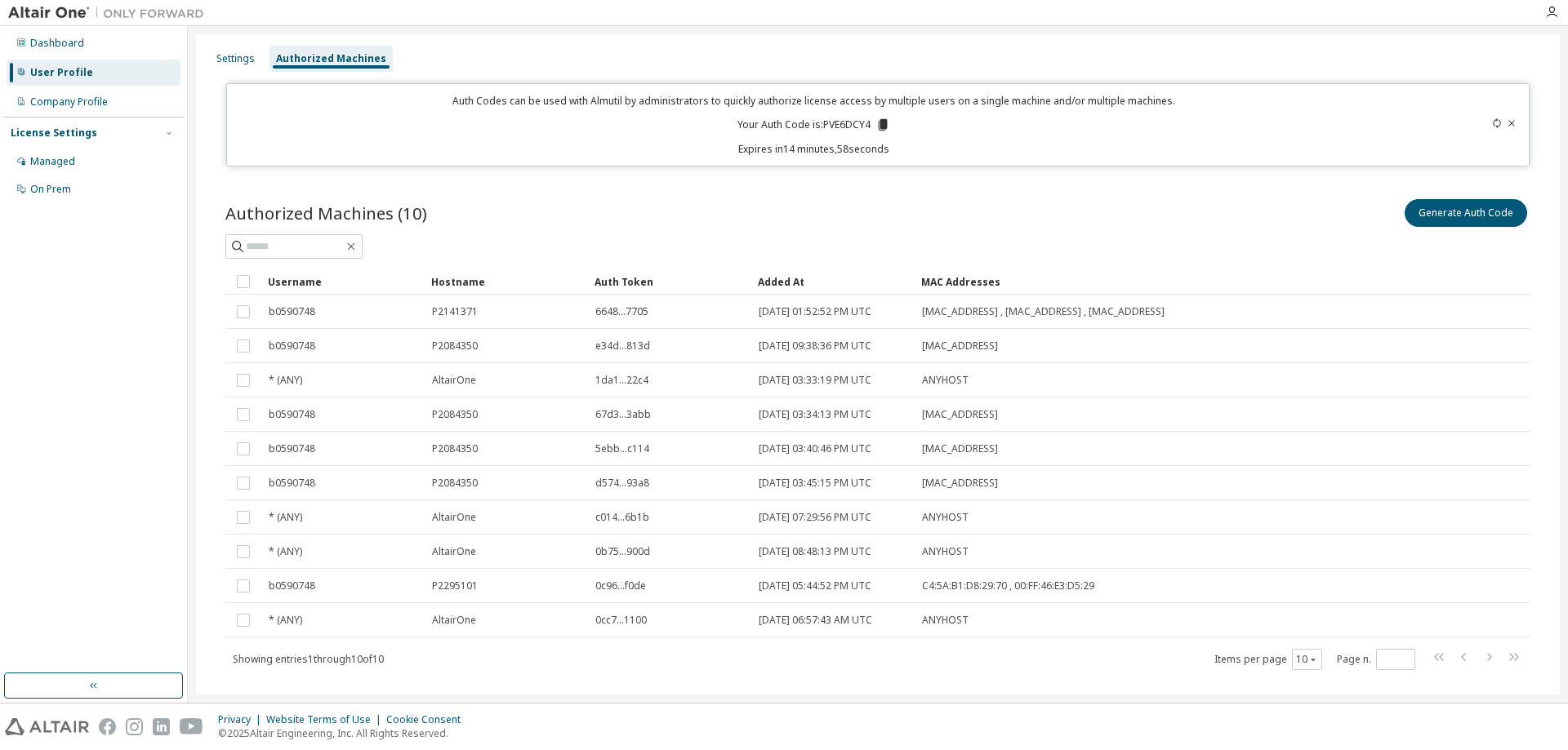
click at [848, 121] on p "Your Auth Code is: PVE6DCY4" at bounding box center [813, 125] width 152 height 15
copy p "PVE6DCY4"
click at [1257, 188] on div "Authorized Machines (10) Generate Auth Code Clear Load Save Save As Field Opera…" at bounding box center [878, 445] width 1344 height 537
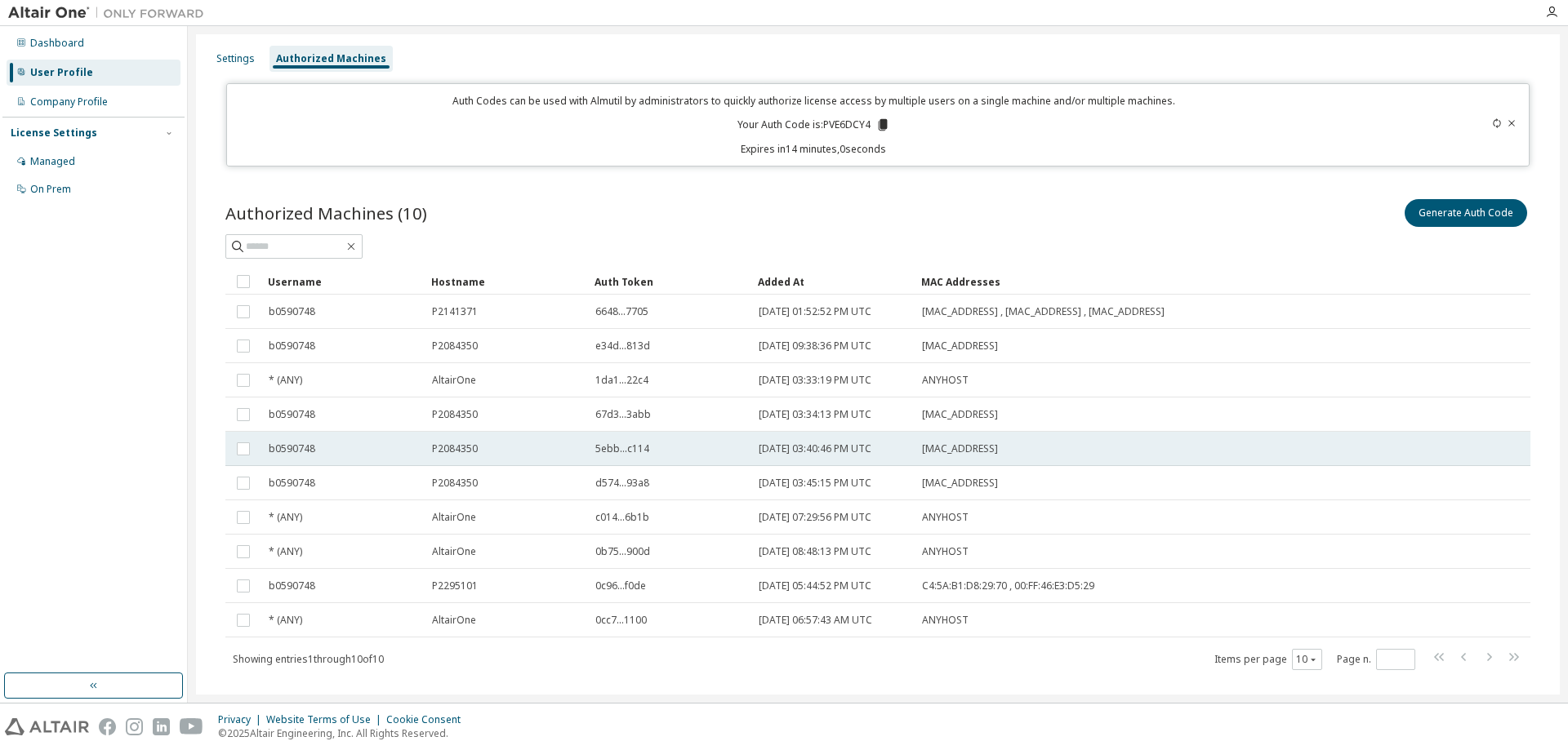
scroll to position [28, 0]
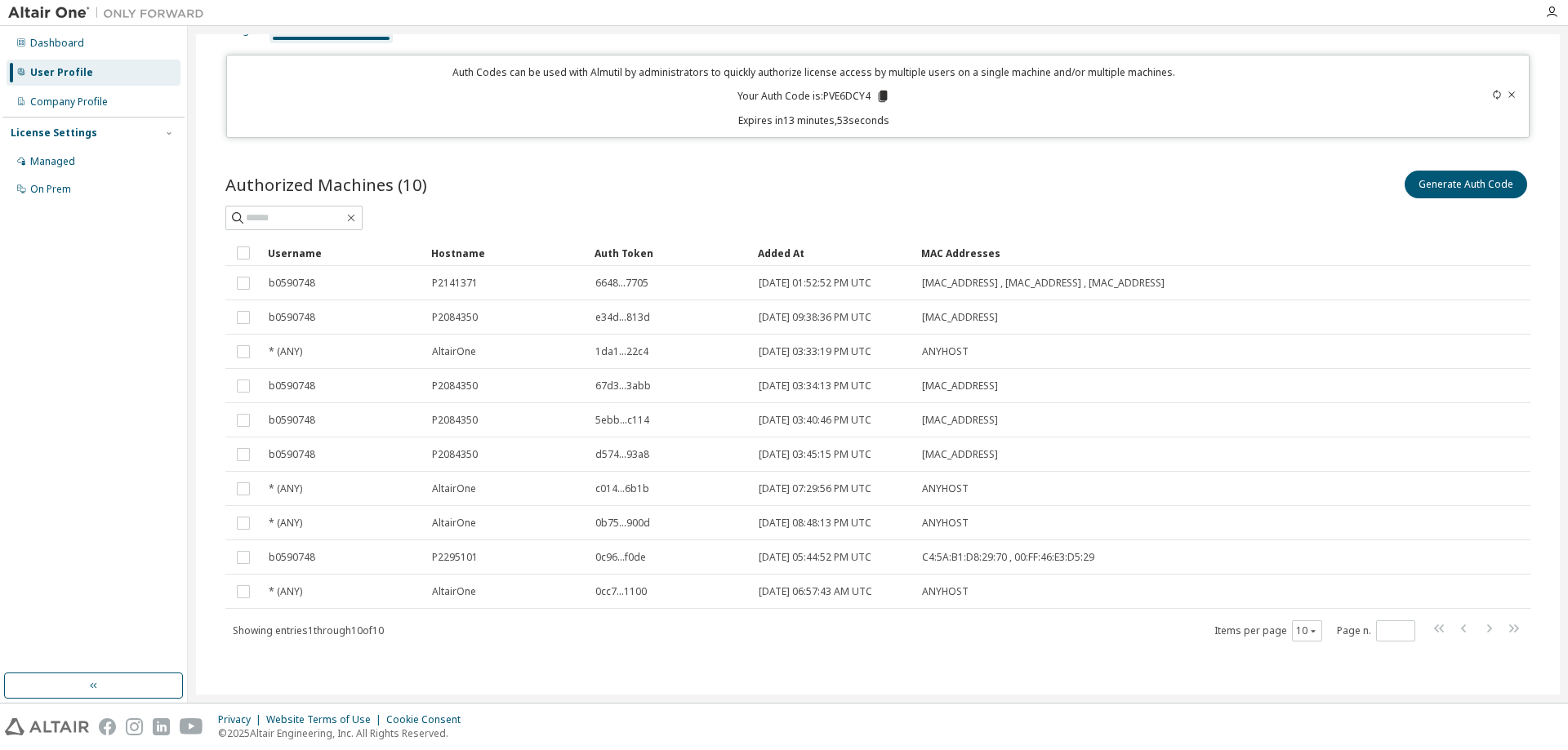
click at [1476, 630] on span at bounding box center [1476, 630] width 93 height 23
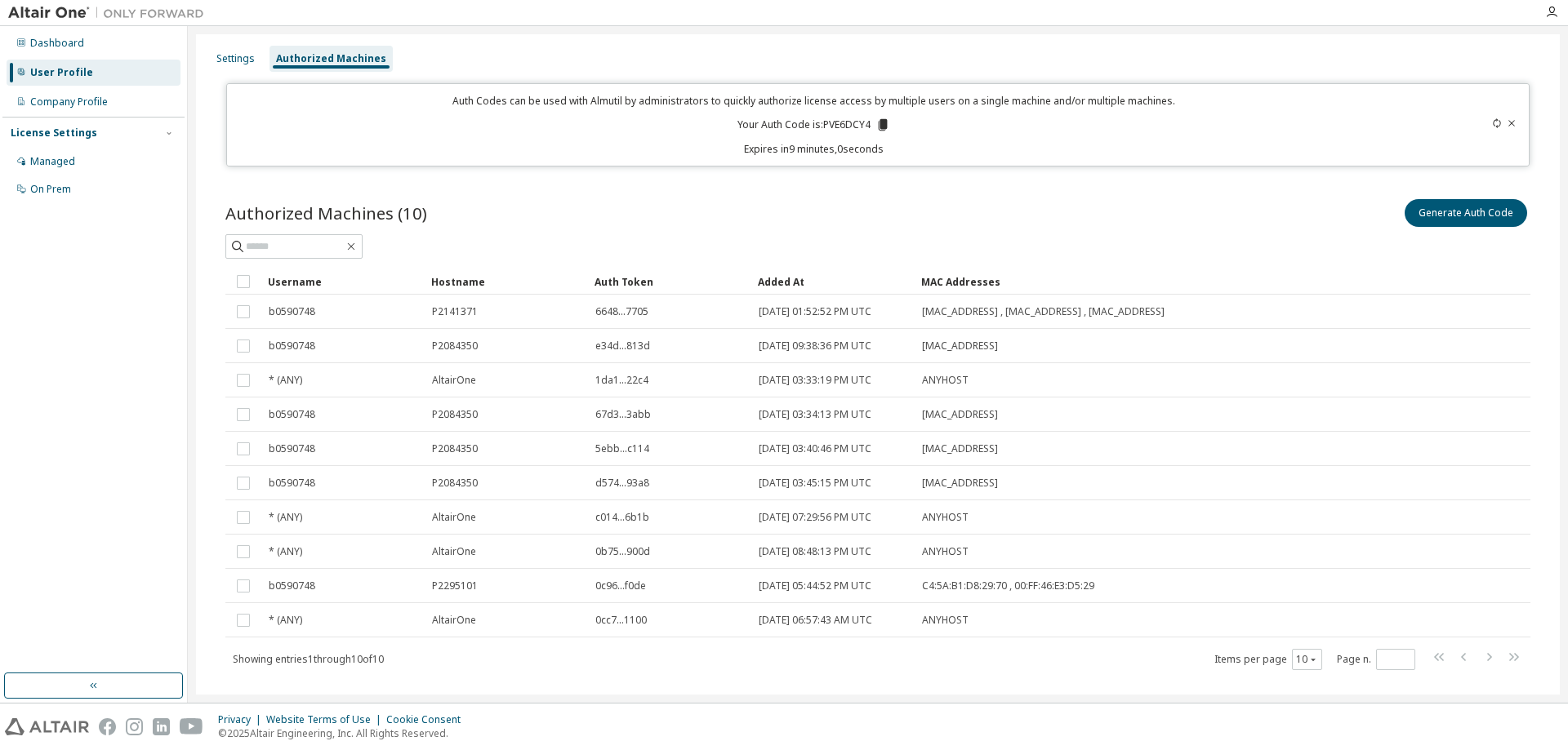
click at [1189, 266] on div "Authorized Machines (10) Generate Auth Code Clear Load Save Save As Field Opera…" at bounding box center [878, 433] width 1305 height 475
click at [1443, 220] on button "Generate Auth Code" at bounding box center [1466, 213] width 122 height 28
click at [838, 119] on p "Your Auth Code is: PVE6DCY4" at bounding box center [813, 125] width 152 height 15
copy p "PVE6DCY4"
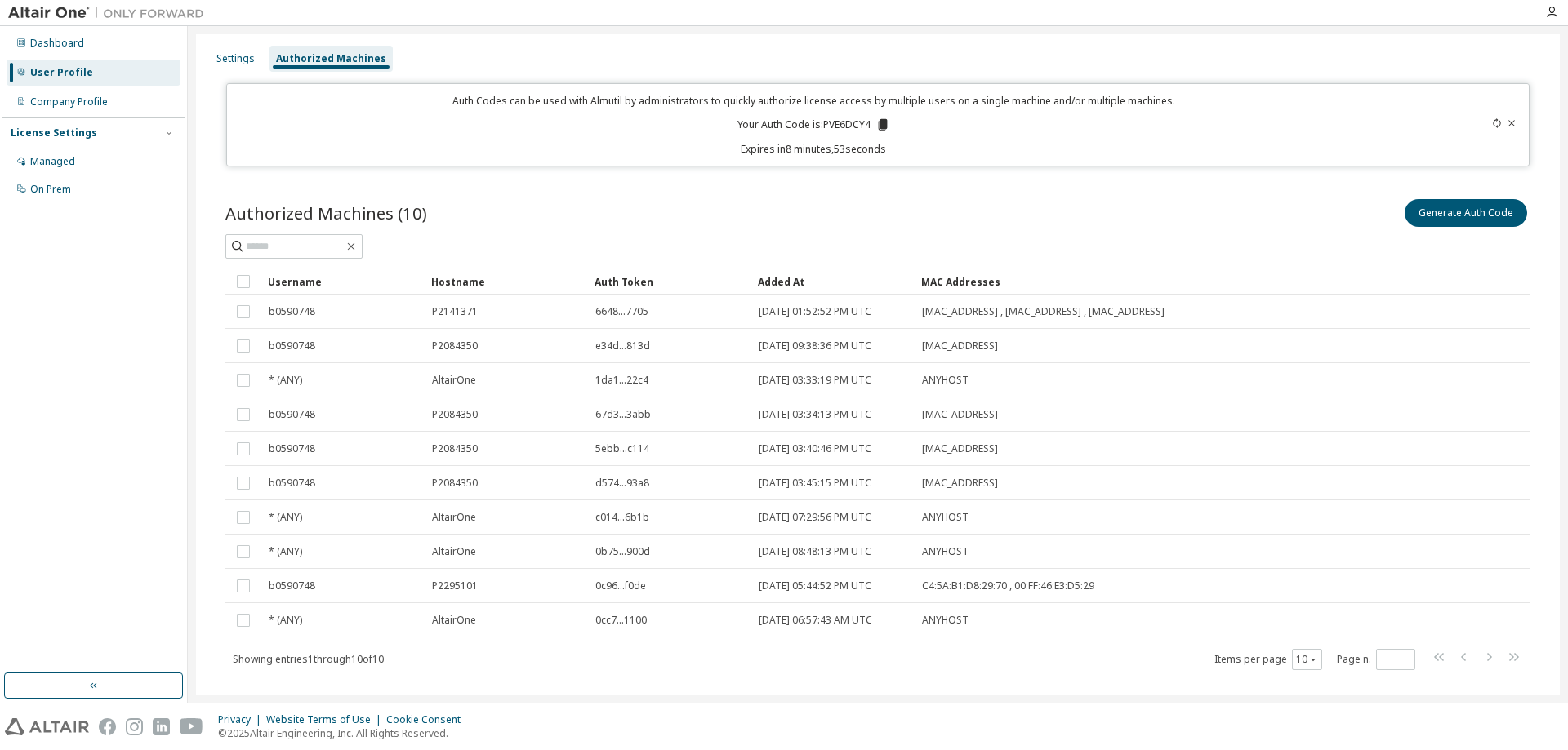
click at [606, 207] on div "Authorized Machines (10) Generate Auth Code" at bounding box center [878, 213] width 1305 height 34
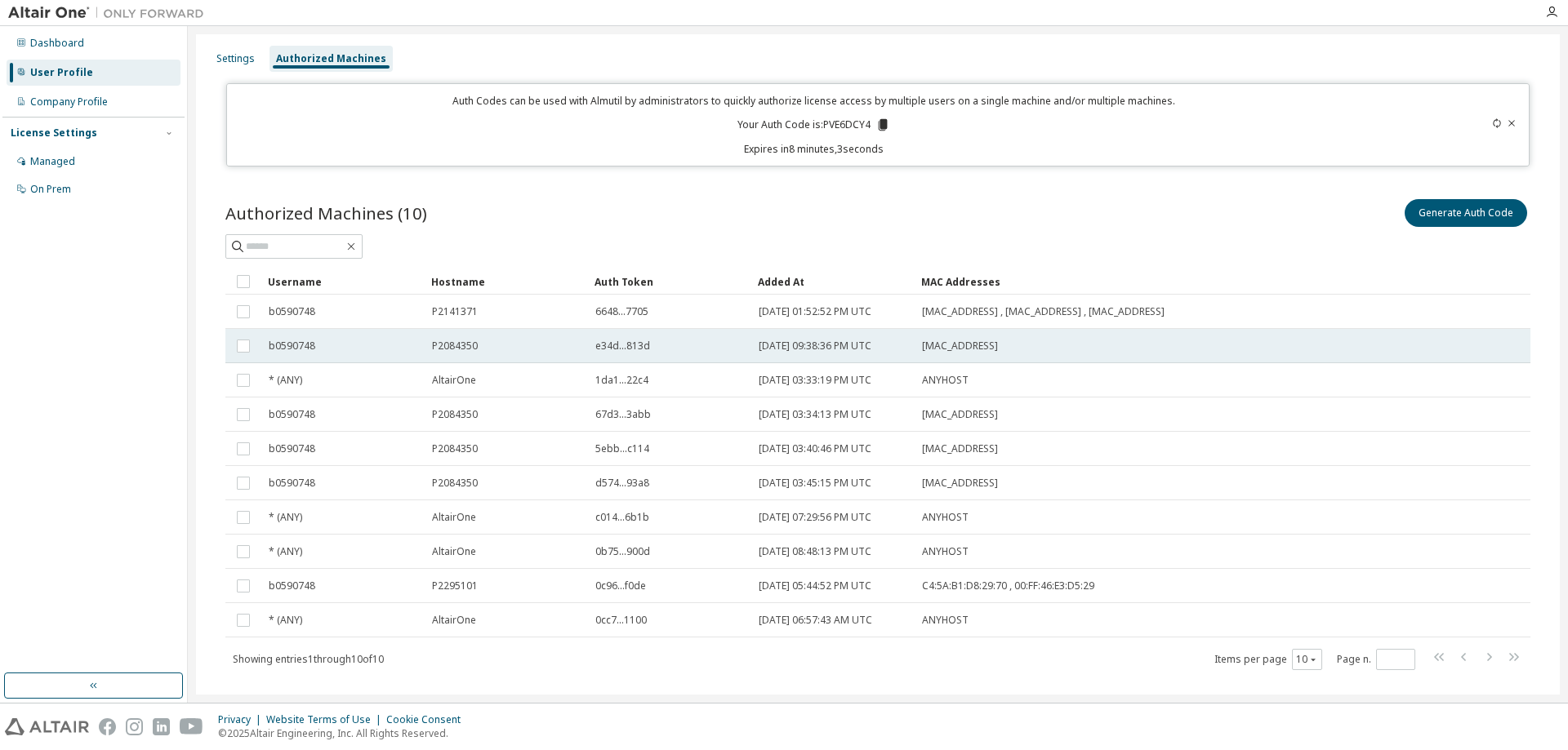
click at [472, 342] on span "P2084350" at bounding box center [455, 347] width 46 height 13
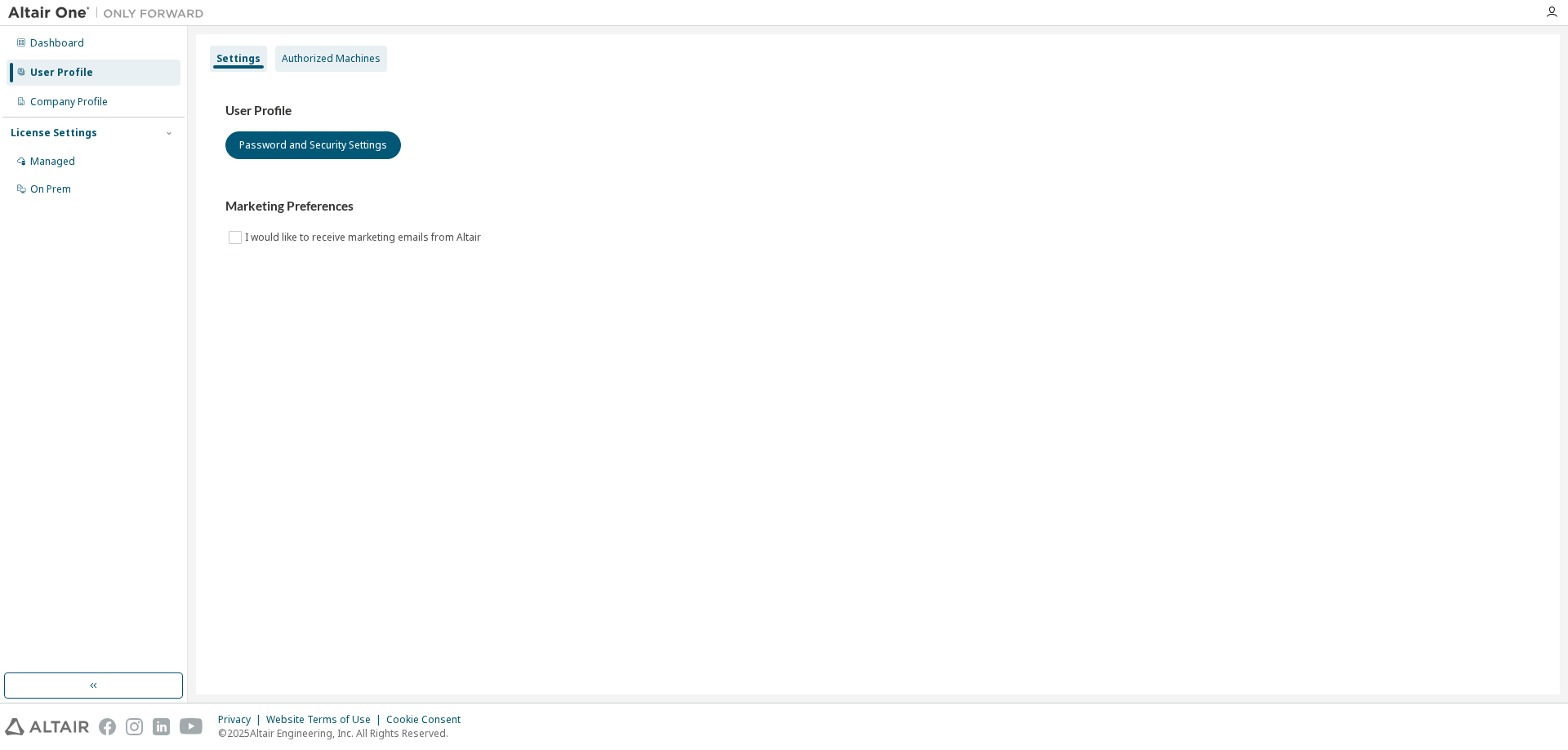
click at [322, 57] on div "Authorized Machines" at bounding box center [331, 59] width 99 height 13
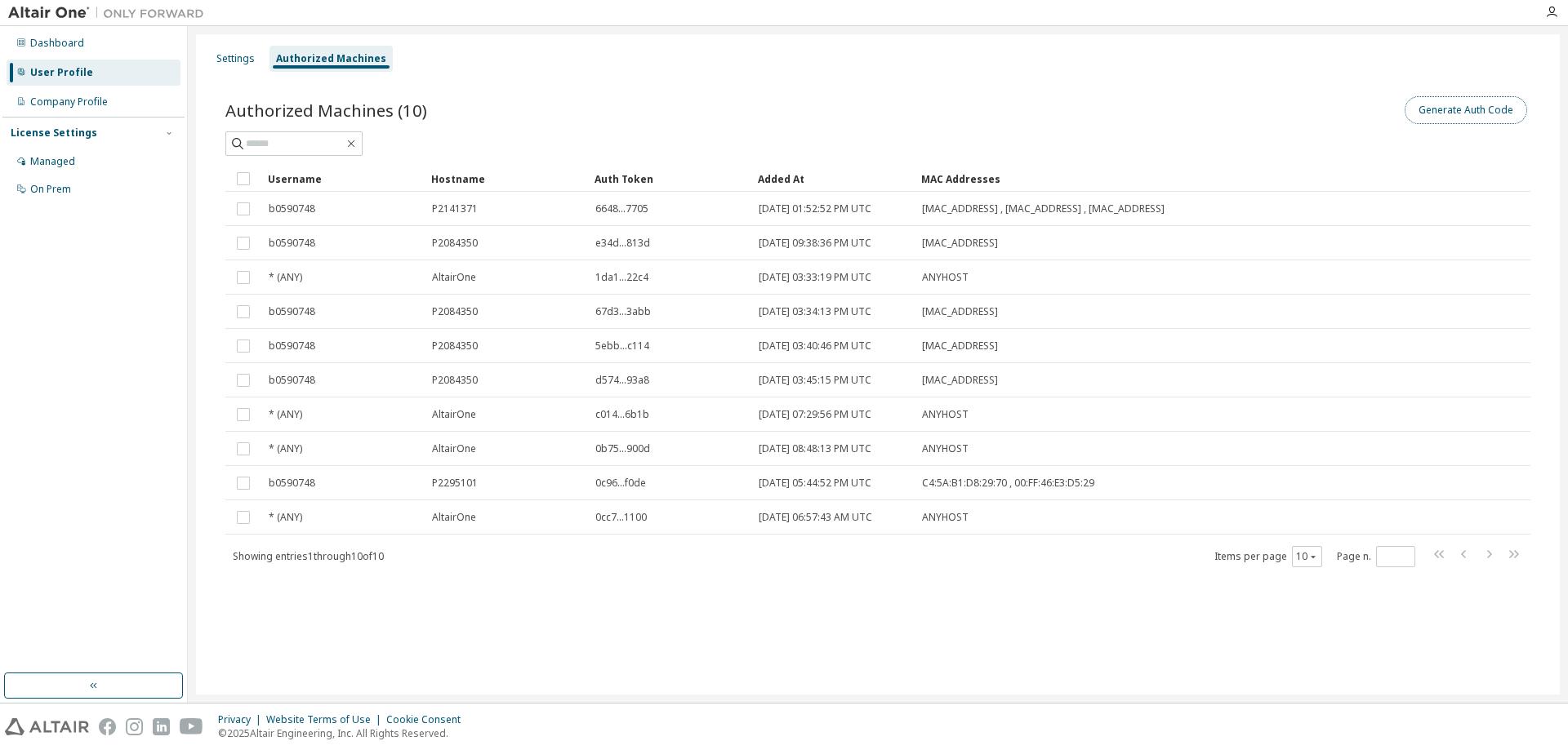
click at [1498, 105] on button "Generate Auth Code" at bounding box center [1466, 110] width 122 height 28
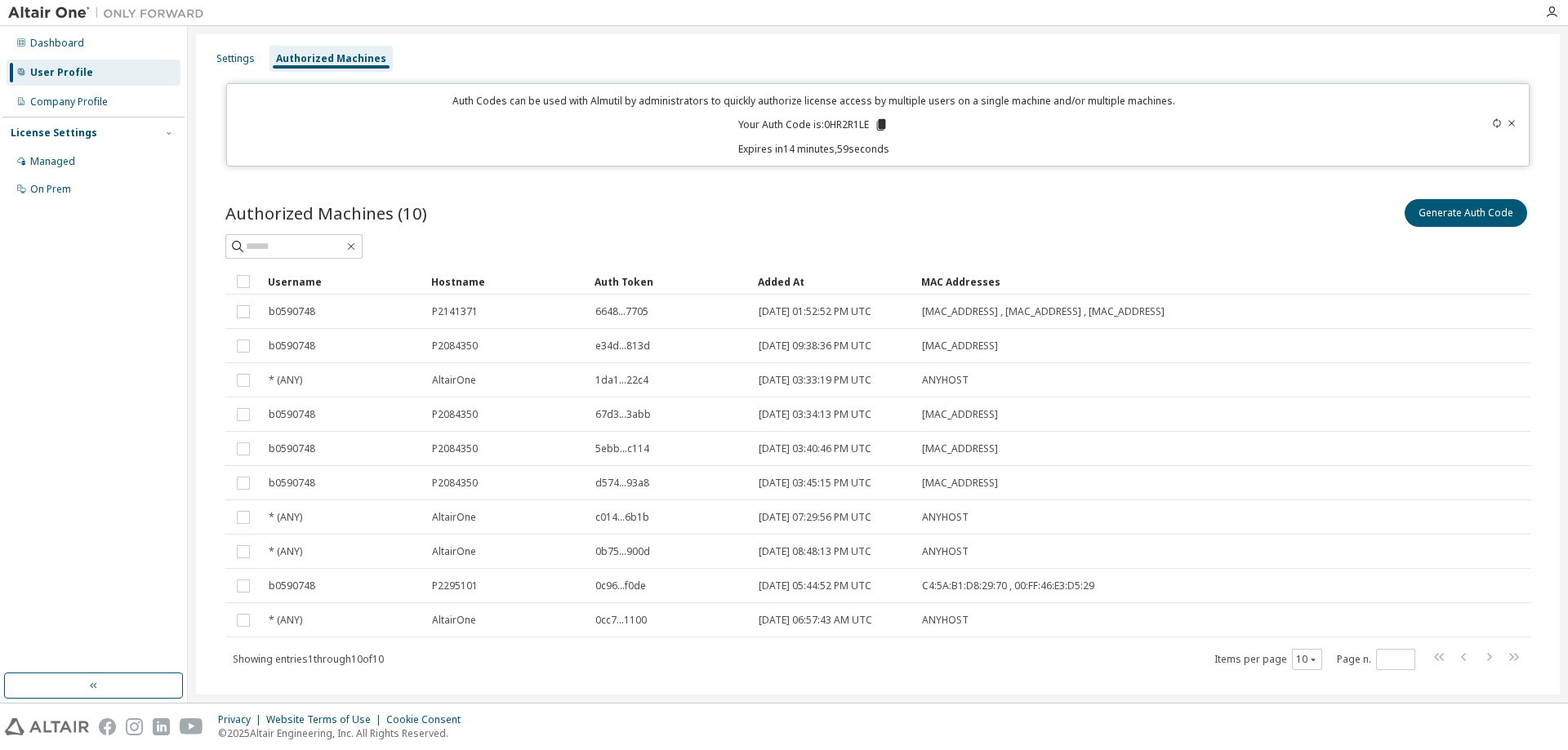
click at [843, 127] on p "Your Auth Code is: 0HR2R1LE" at bounding box center [812, 125] width 150 height 15
copy p "0HR2R1LE"
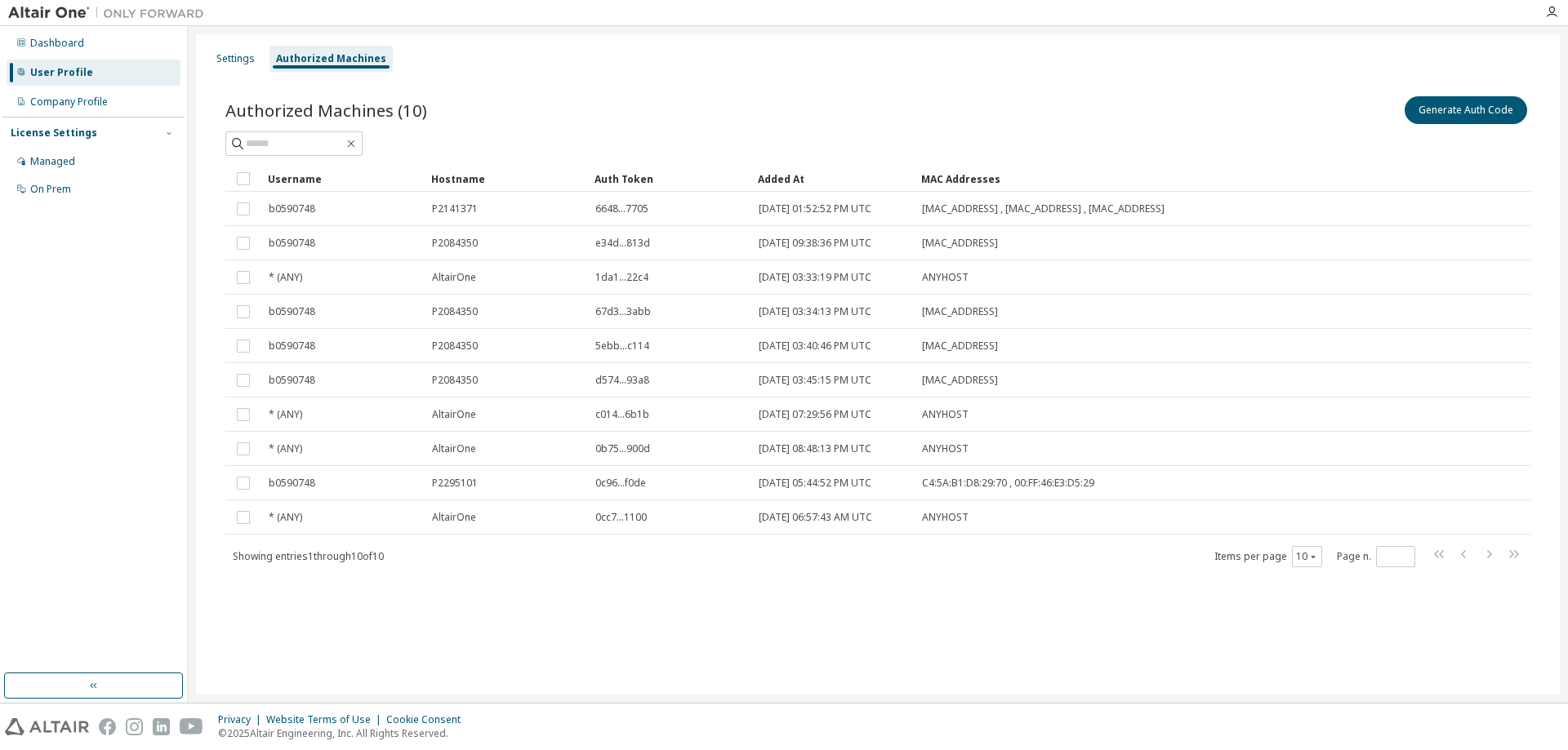
click at [1169, 64] on div "Settings Authorized Machines" at bounding box center [878, 59] width 1344 height 29
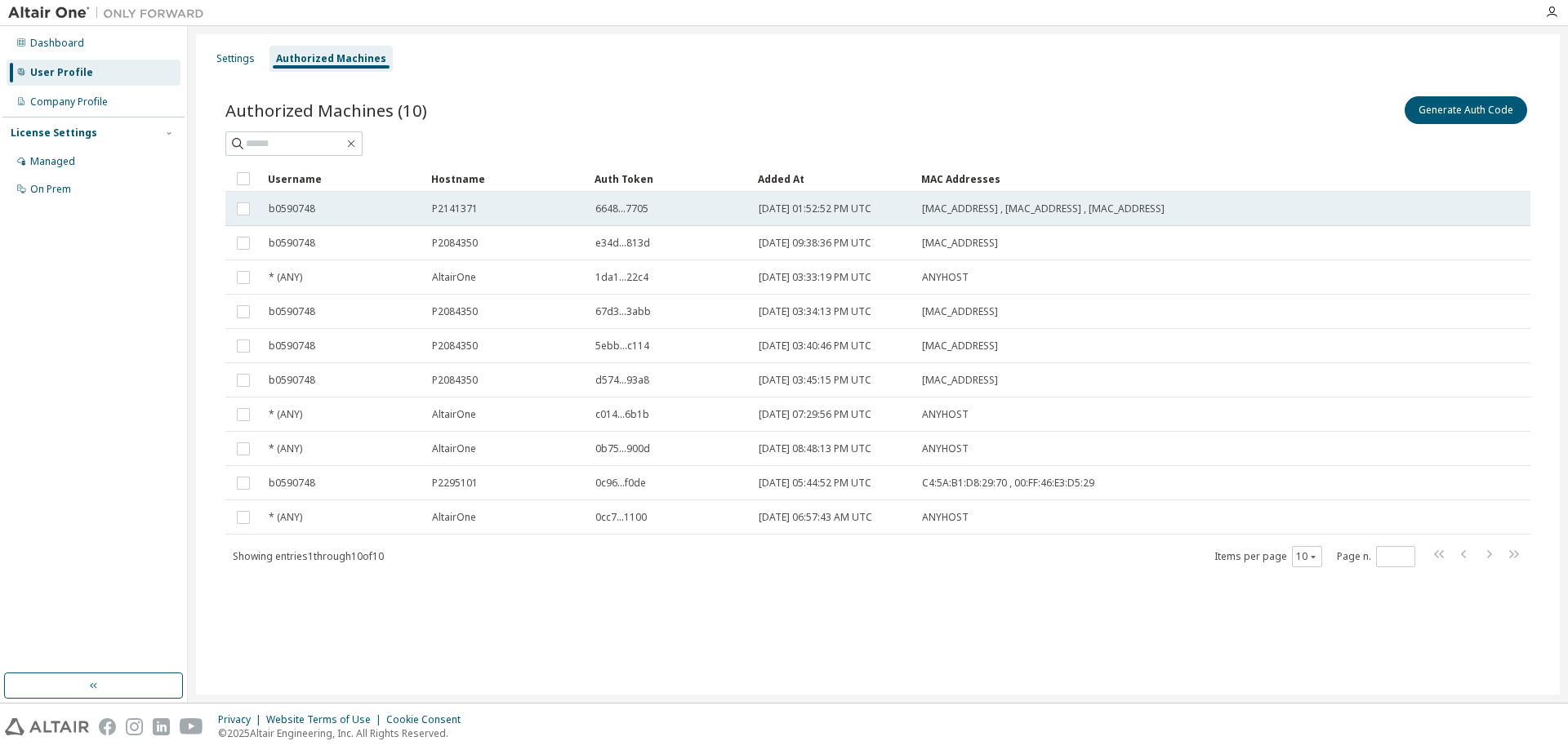
click at [471, 210] on span "P2141371" at bounding box center [455, 209] width 46 height 13
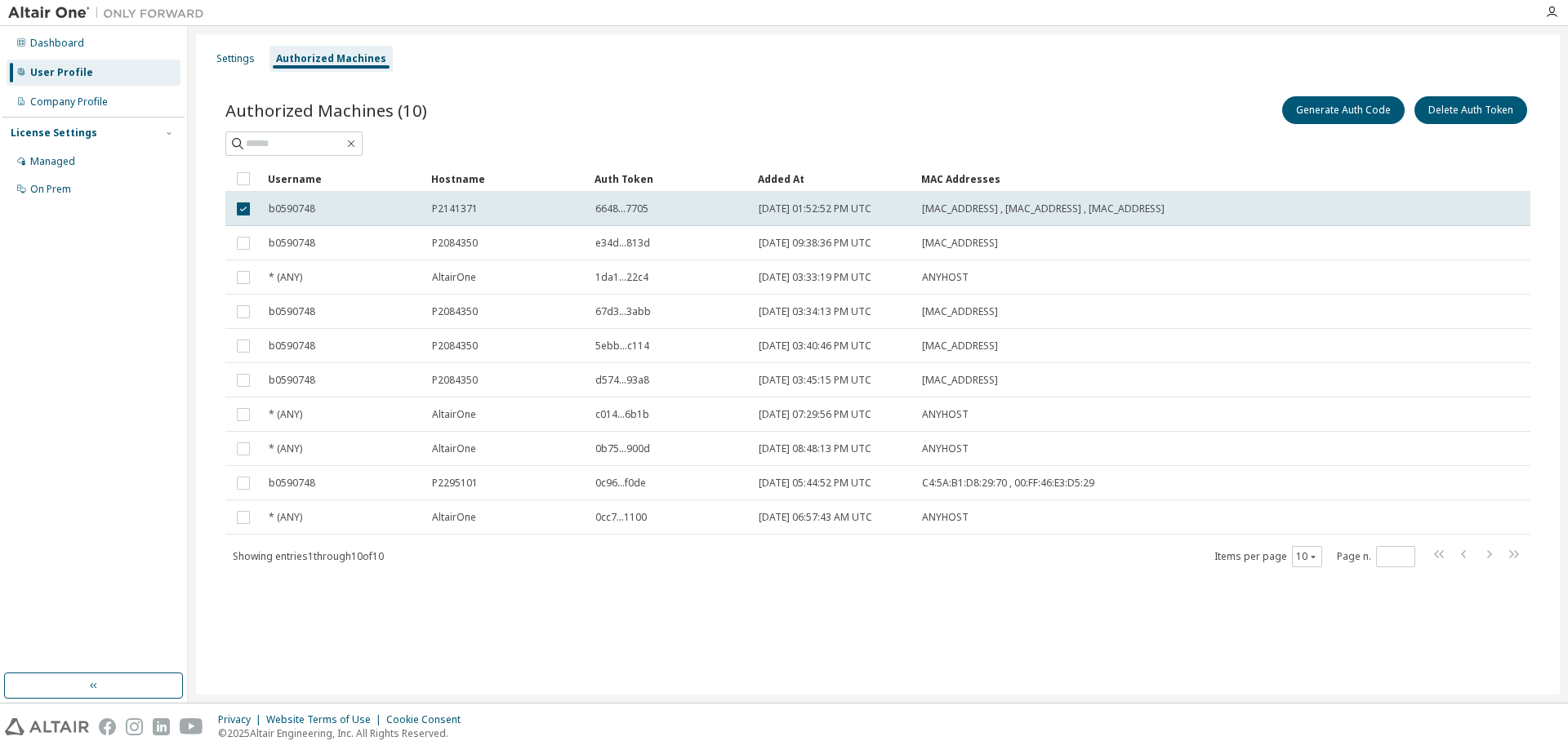
click at [1148, 71] on div "Settings Authorized Machines" at bounding box center [878, 59] width 1344 height 29
click at [59, 157] on div "Managed" at bounding box center [53, 162] width 45 height 13
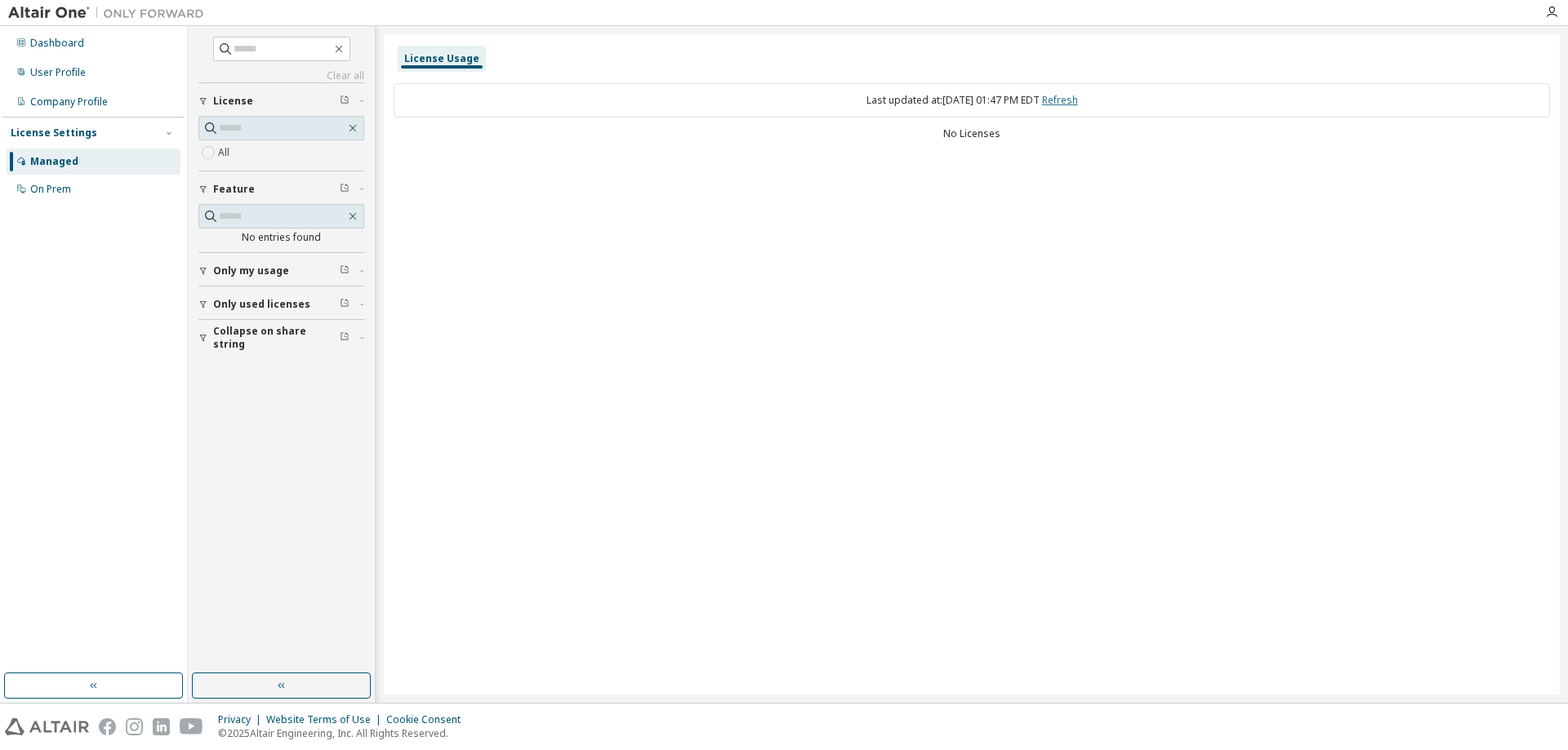
click at [1078, 95] on link "Refresh" at bounding box center [1060, 100] width 36 height 14
click at [1378, 96] on div "Last updated at: Tue 2025-10-07 01:48 PM EDT Refresh" at bounding box center [972, 100] width 1157 height 34
